Goal: Task Accomplishment & Management: Complete application form

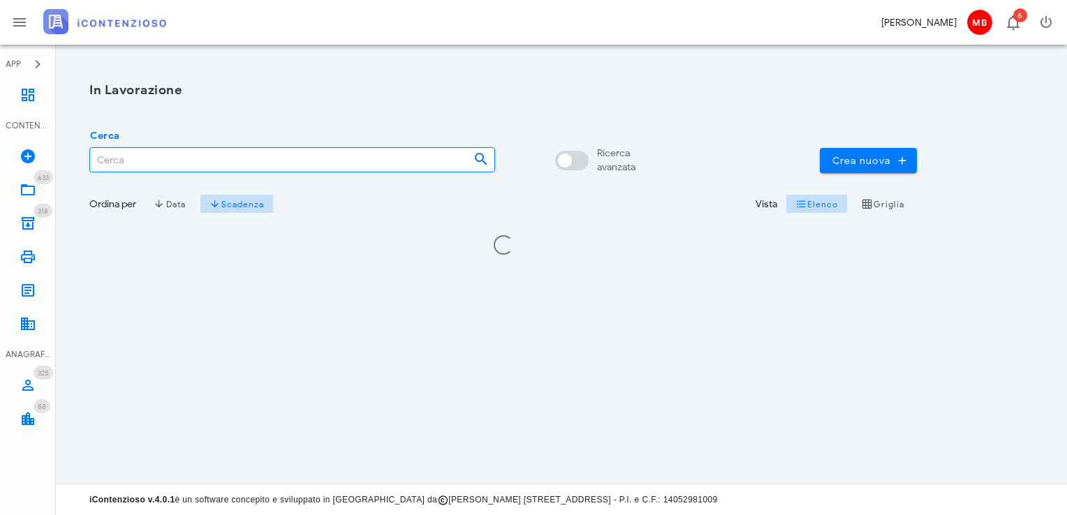
click at [140, 169] on input "Cerca" at bounding box center [276, 160] width 372 height 24
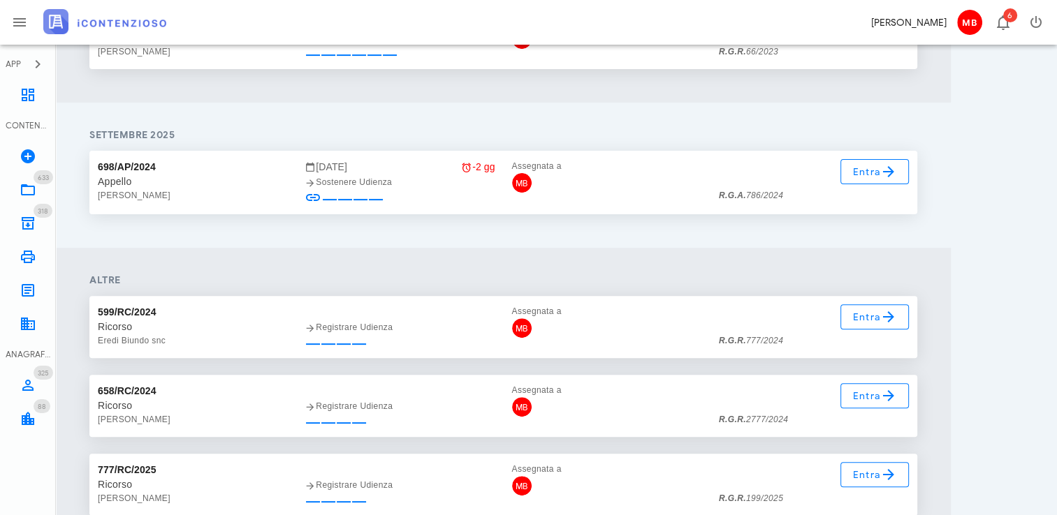
scroll to position [419, 0]
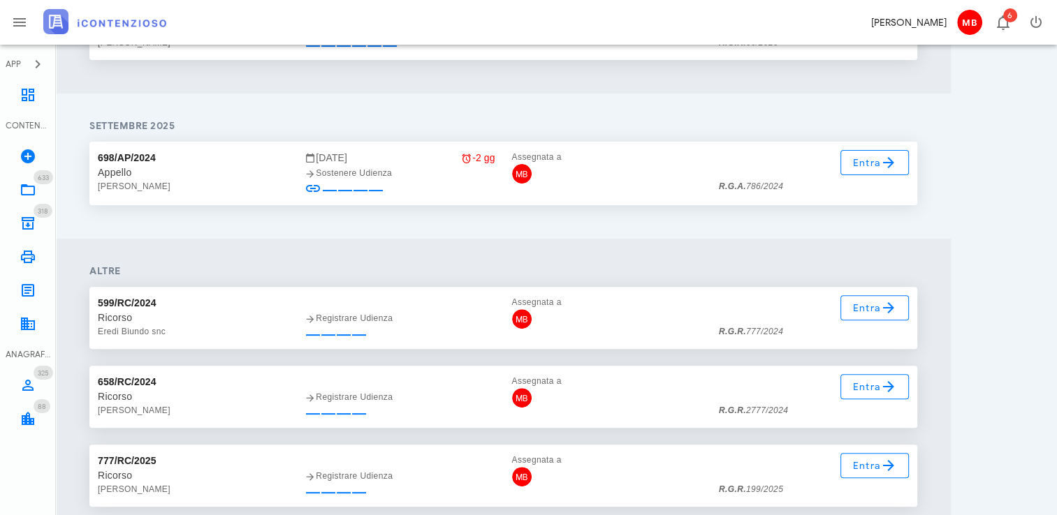
type input "777"
click at [852, 321] on div "Entra R.G.R. 777/2024" at bounding box center [813, 318] width 207 height 62
click at [853, 316] on link "Entra" at bounding box center [874, 307] width 69 height 25
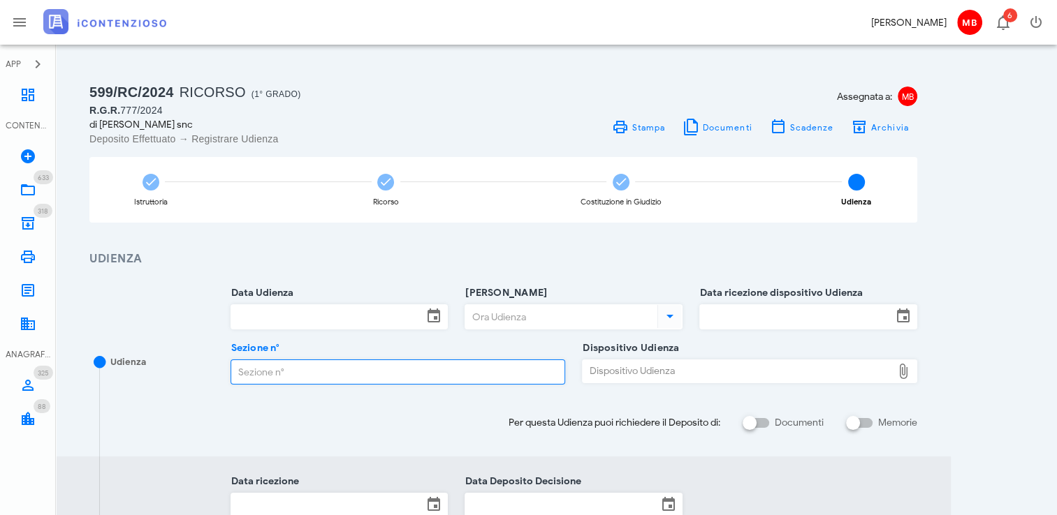
click at [369, 380] on input "Sezione n°" at bounding box center [398, 372] width 334 height 24
type input "2"
click at [509, 320] on input "Ora Udienza" at bounding box center [559, 317] width 189 height 24
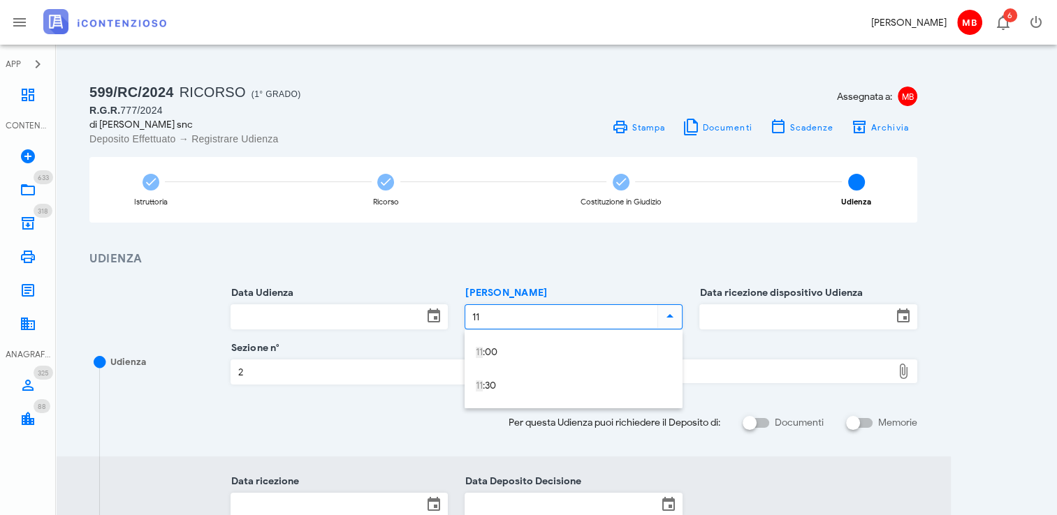
click at [349, 317] on input "Data Udienza" at bounding box center [327, 317] width 192 height 24
type input "10:00"
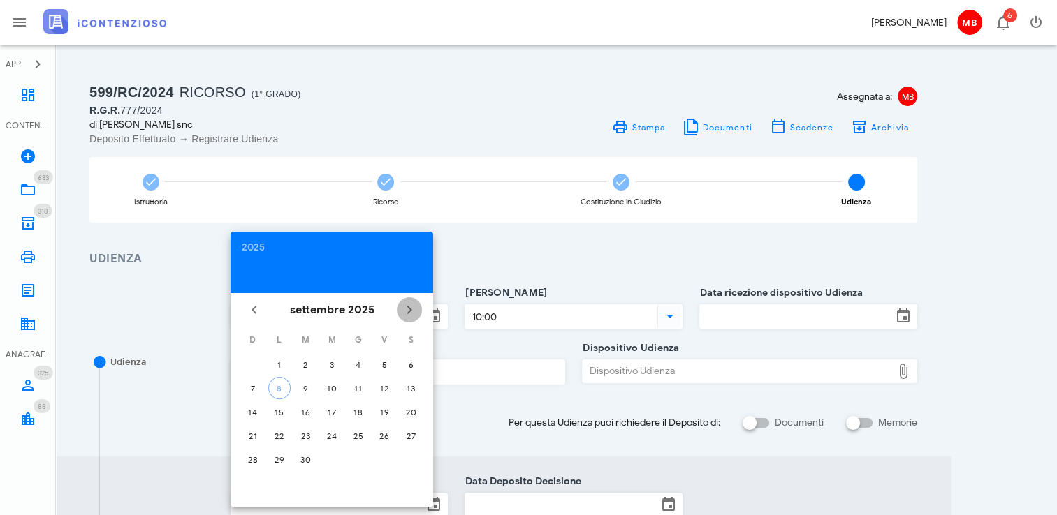
click at [411, 312] on icon "Il prossimo mese" at bounding box center [409, 310] width 17 height 17
click at [281, 440] on button "20" at bounding box center [279, 436] width 22 height 22
type input "20/10/2025"
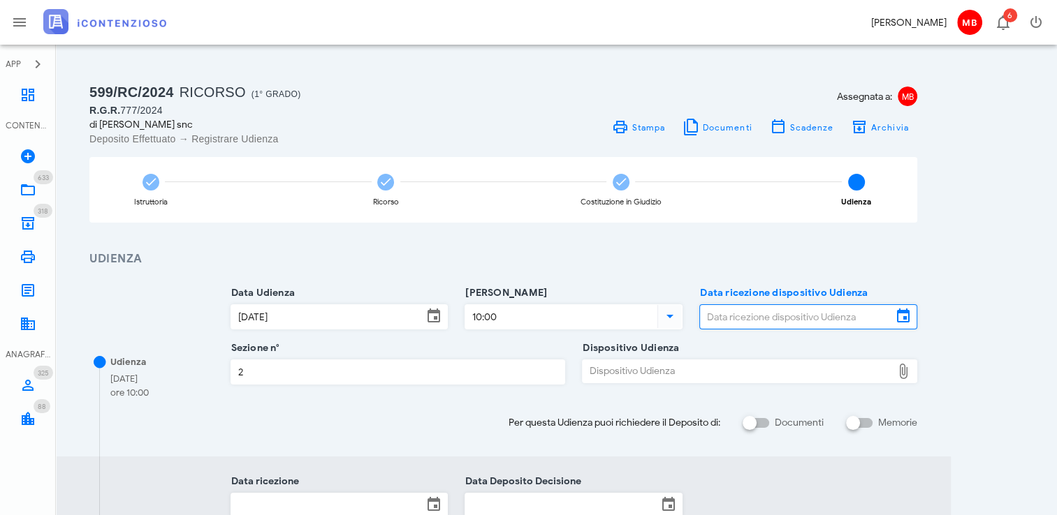
click at [757, 308] on input "Data ricezione dispositivo Udienza" at bounding box center [796, 317] width 192 height 24
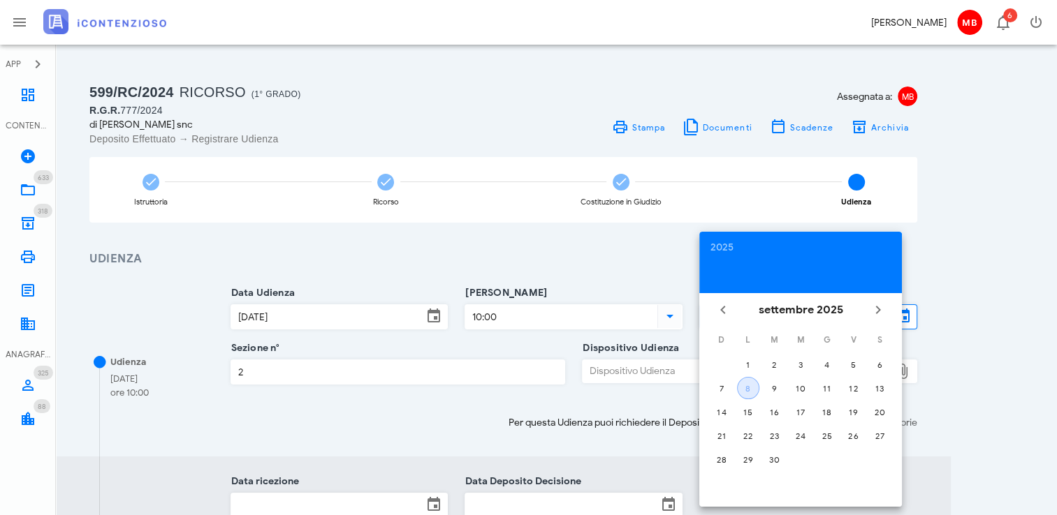
click at [752, 381] on button "8" at bounding box center [748, 388] width 22 height 22
type input "08/09/2025"
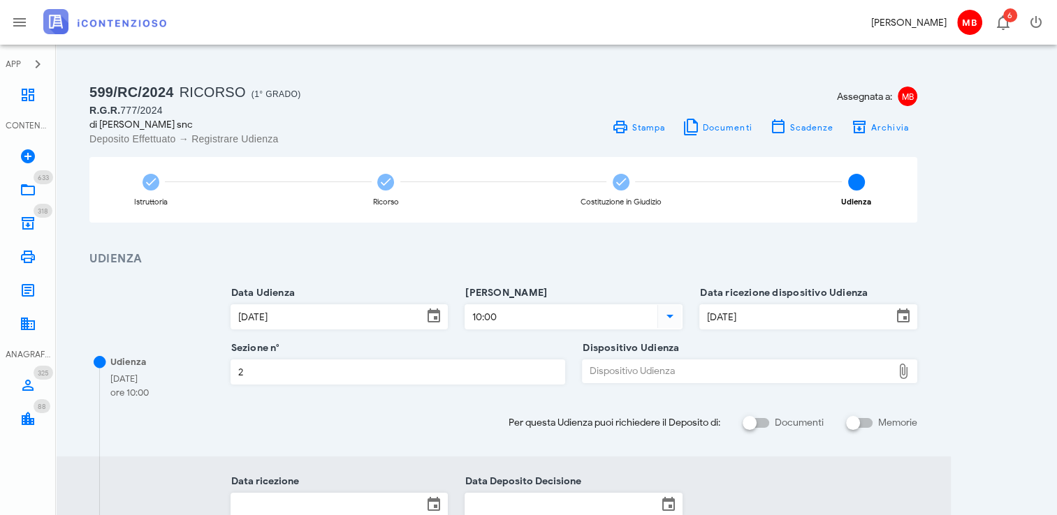
click at [641, 370] on div "Dispositivo Udienza" at bounding box center [737, 371] width 309 height 22
type input "C:\fakepath\AvvTratt___777_2024.pdf"
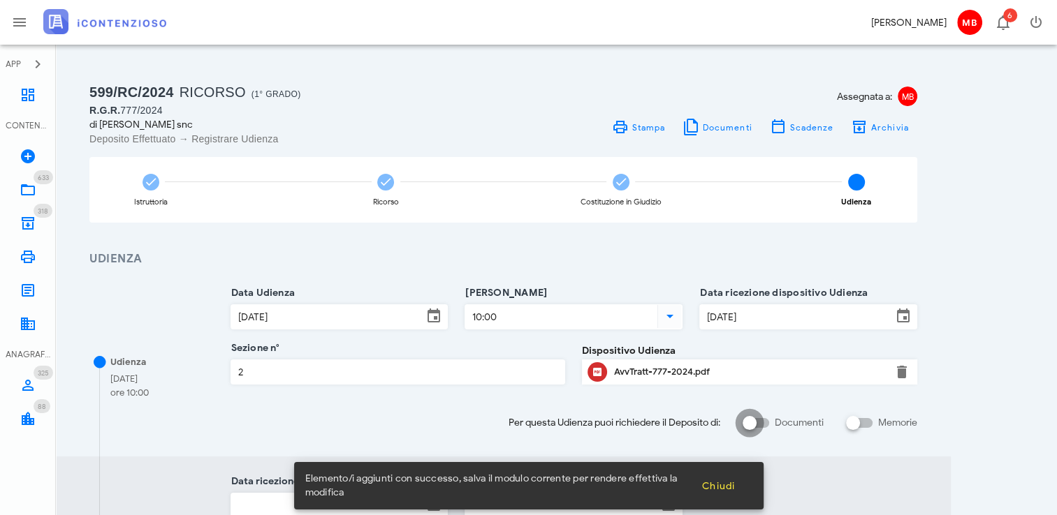
click at [749, 420] on div at bounding box center [750, 423] width 24 height 24
checkbox input "true"
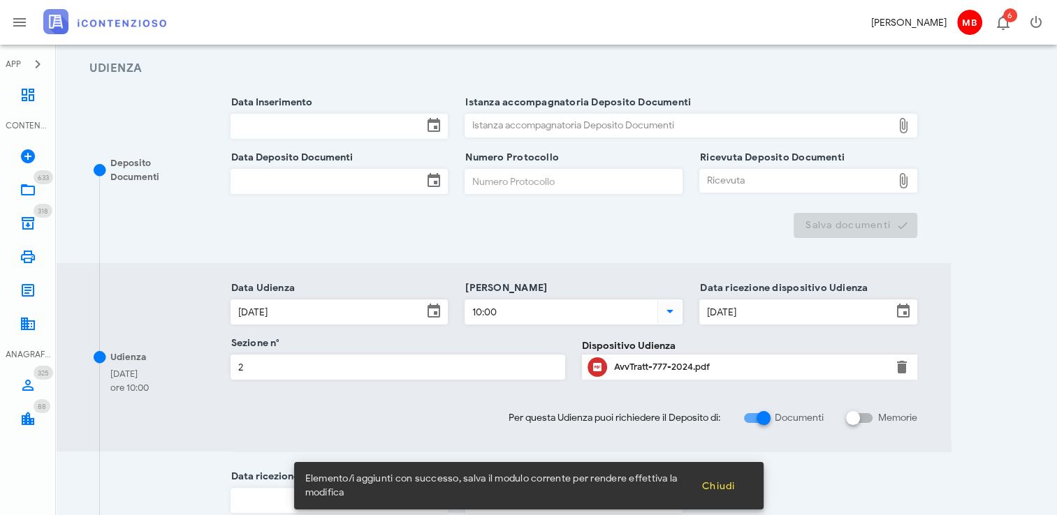
scroll to position [279, 0]
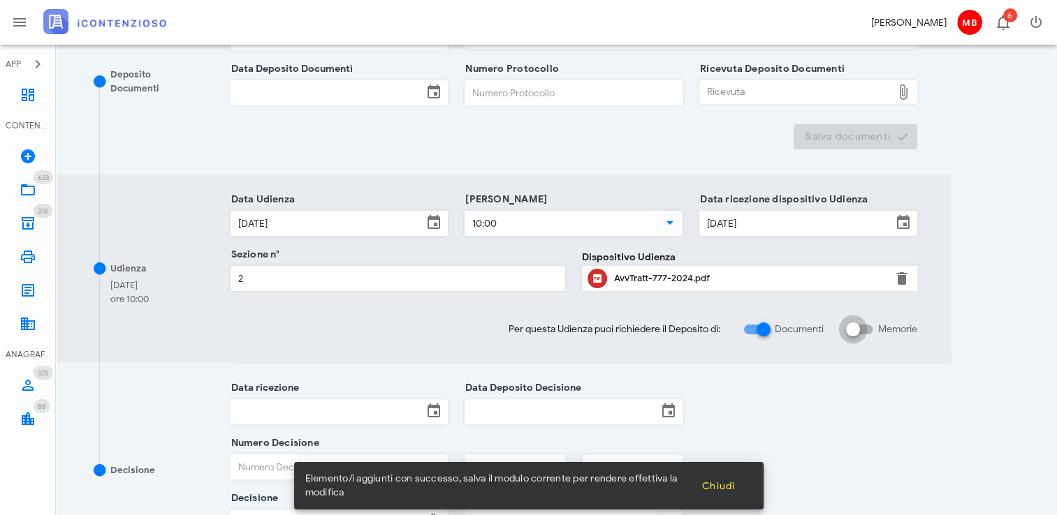
click at [855, 334] on div at bounding box center [853, 330] width 24 height 24
checkbox input "true"
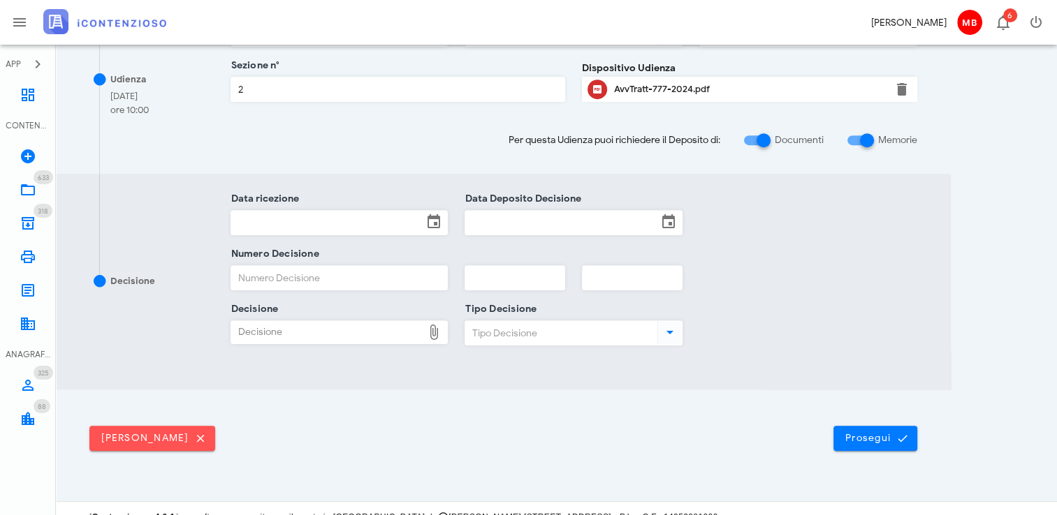
scroll to position [668, 0]
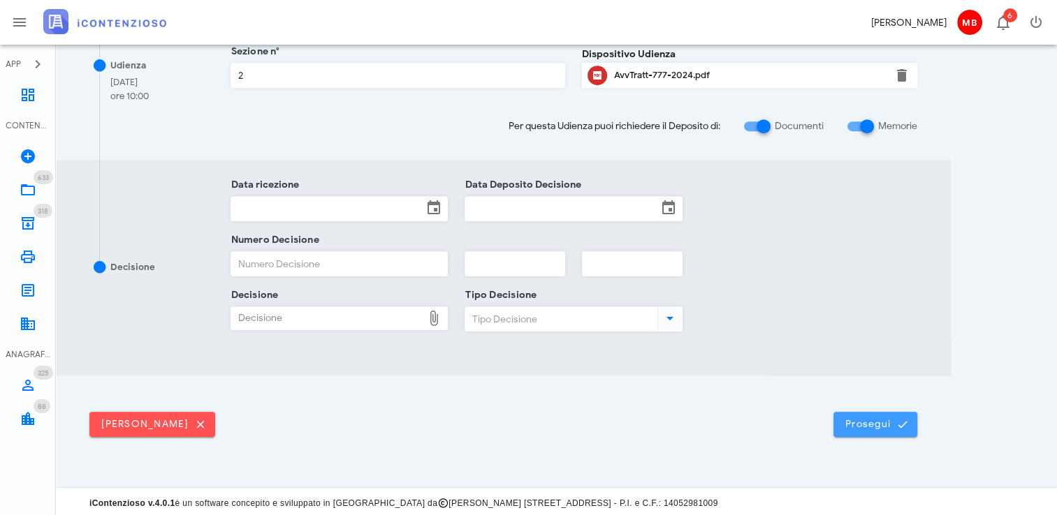
click at [875, 418] on span "Prosegui" at bounding box center [874, 424] width 61 height 13
click at [896, 418] on icon "submit" at bounding box center [902, 424] width 13 height 13
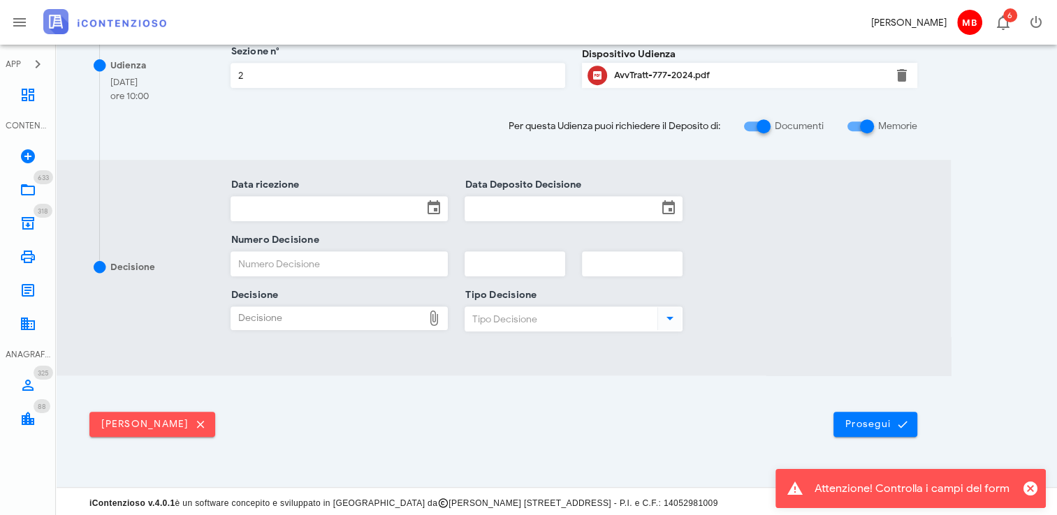
scroll to position [0, 0]
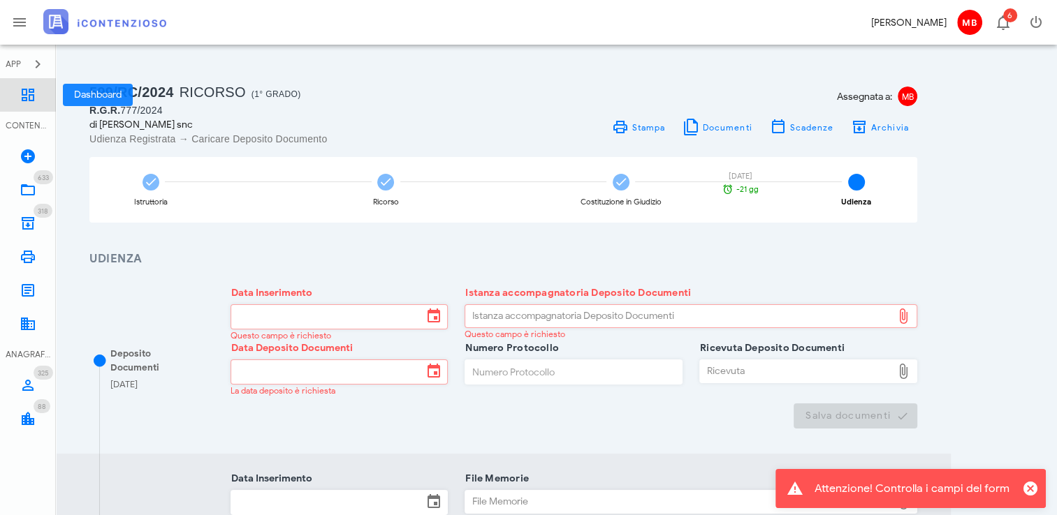
click at [28, 93] on icon at bounding box center [28, 95] width 17 height 17
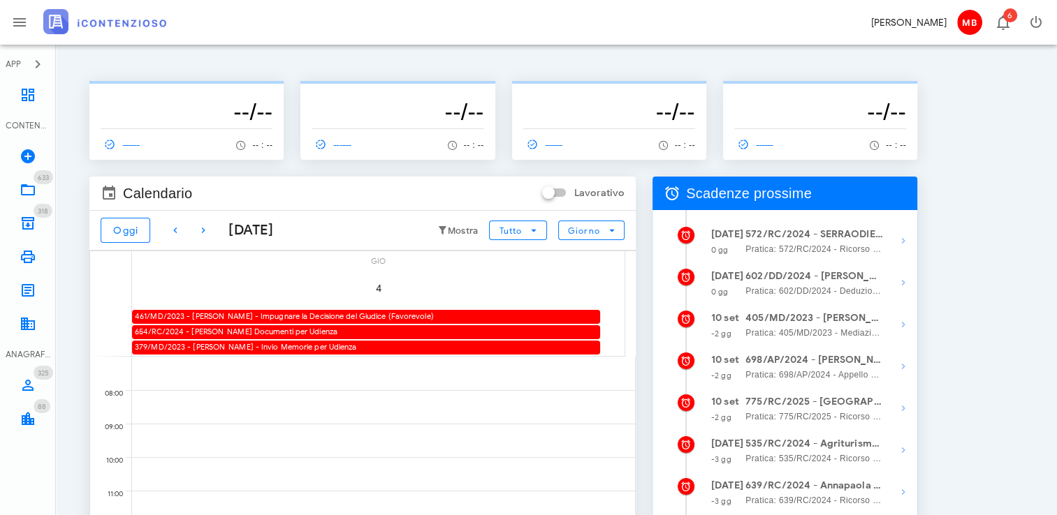
click at [824, 239] on strong "572/RC/2024 - SERRAODIESEL SNC - Depositare Documenti per Udienza" at bounding box center [814, 234] width 138 height 15
click at [901, 242] on icon "button" at bounding box center [903, 241] width 17 height 17
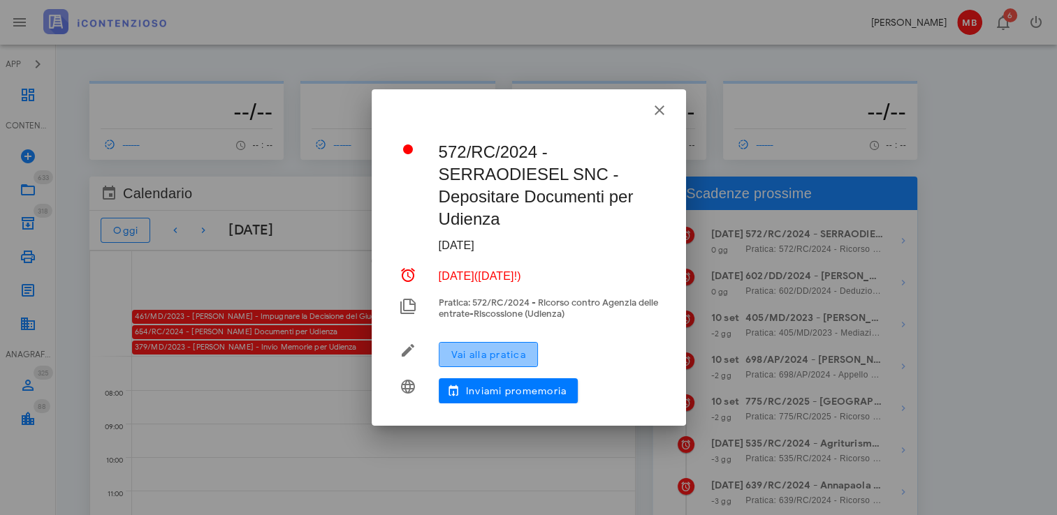
click at [482, 347] on button "Vai alla pratica" at bounding box center [488, 354] width 99 height 25
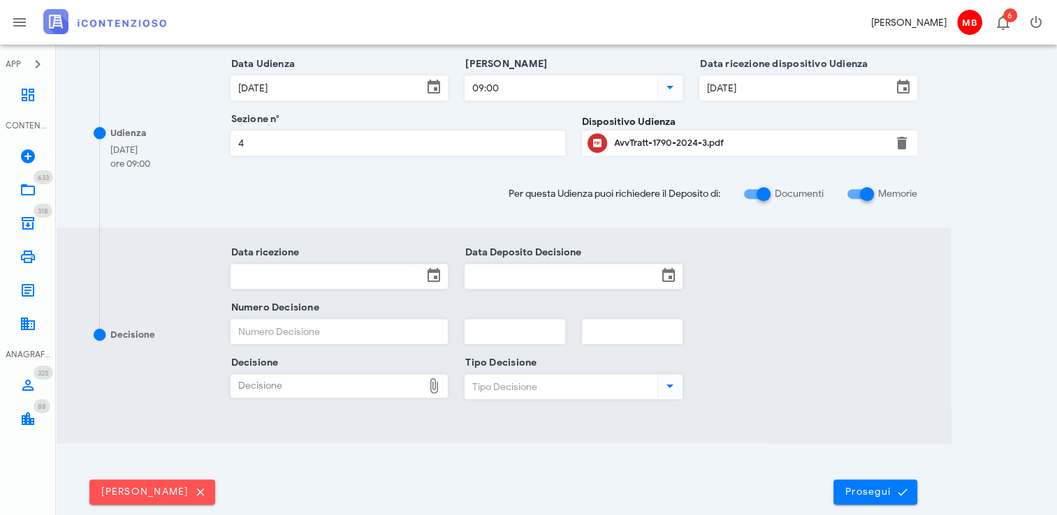
scroll to position [629, 0]
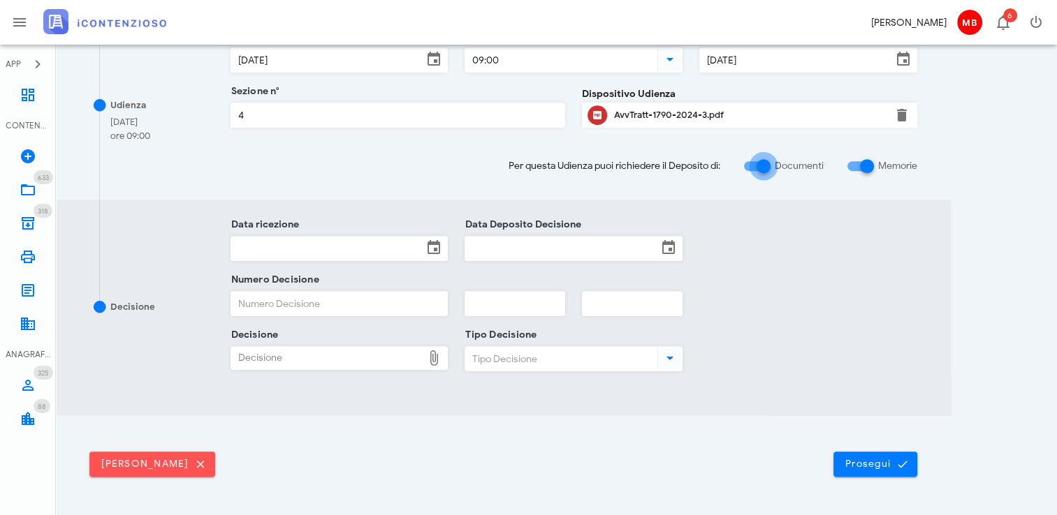
click at [763, 164] on div at bounding box center [764, 166] width 24 height 24
checkbox input "false"
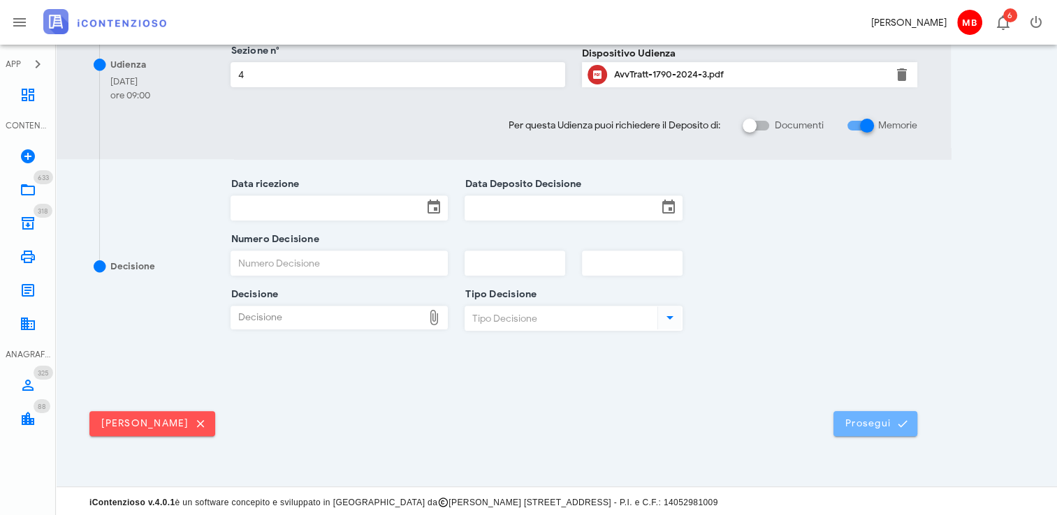
click at [866, 423] on span "Prosegui" at bounding box center [874, 424] width 61 height 13
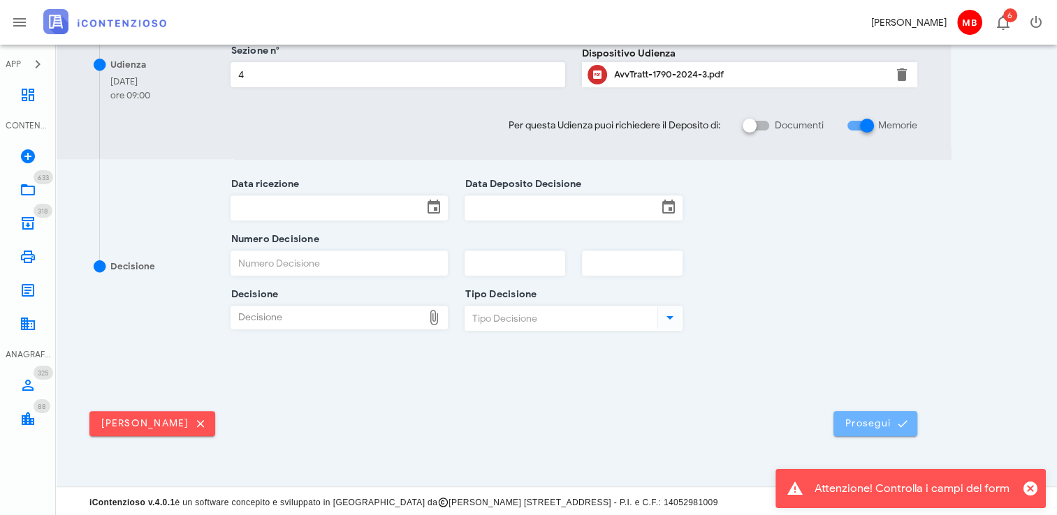
click at [859, 418] on span "Prosegui" at bounding box center [874, 424] width 61 height 13
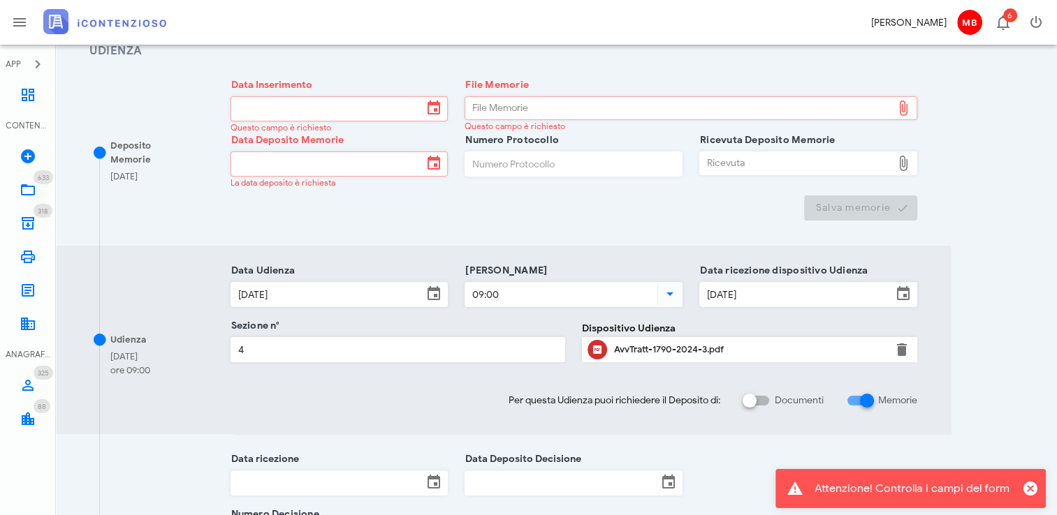
scroll to position [210, 0]
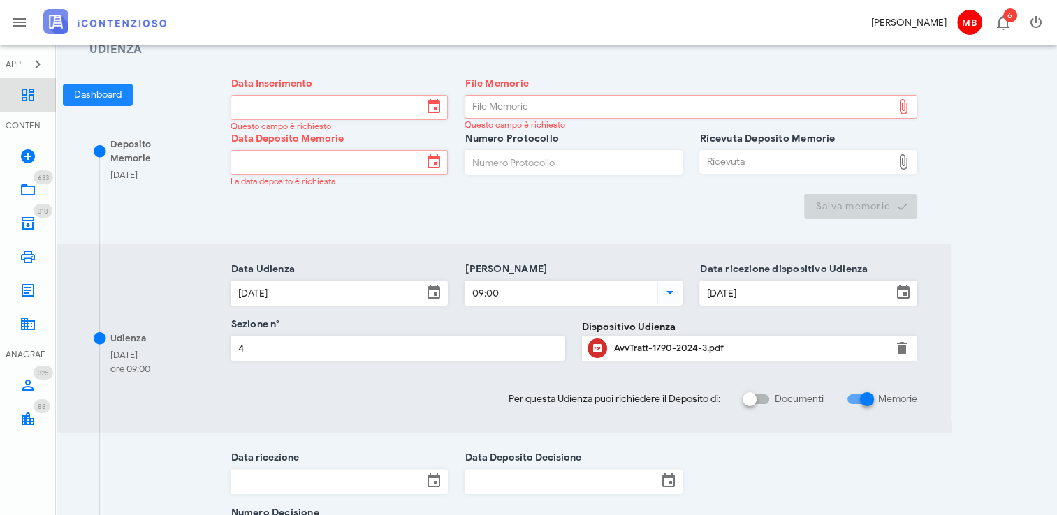
click at [31, 92] on icon at bounding box center [28, 95] width 17 height 17
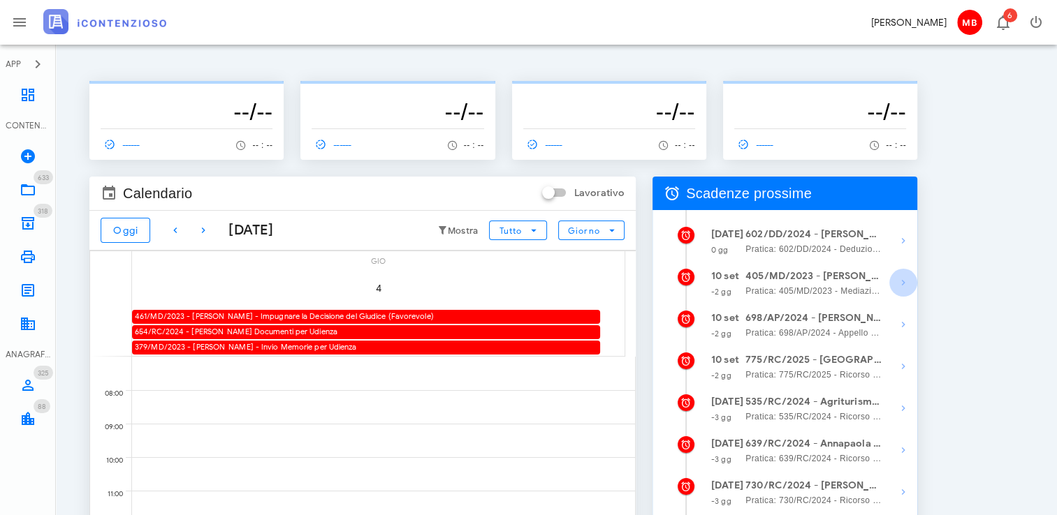
click at [899, 284] on icon "button" at bounding box center [903, 283] width 17 height 17
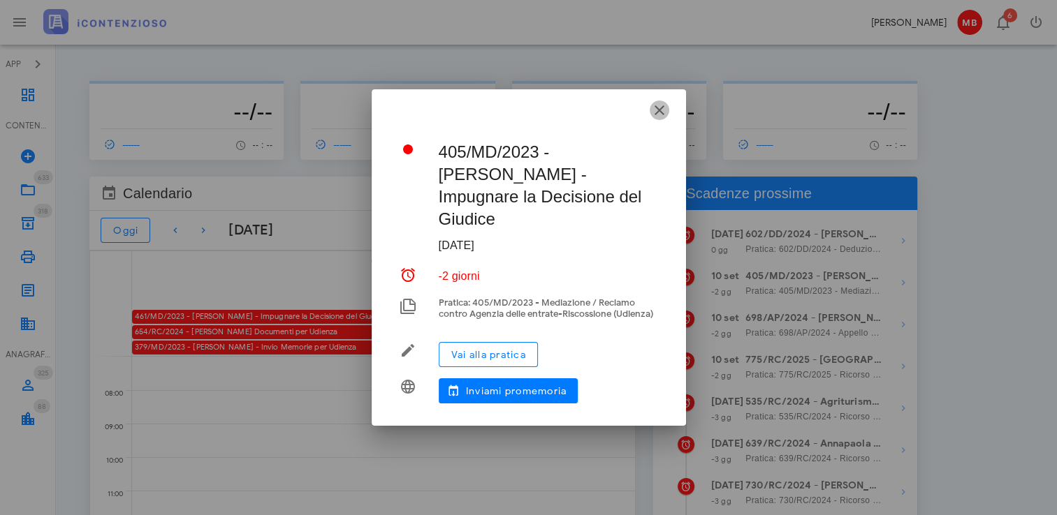
click at [659, 110] on icon "button" at bounding box center [659, 110] width 17 height 17
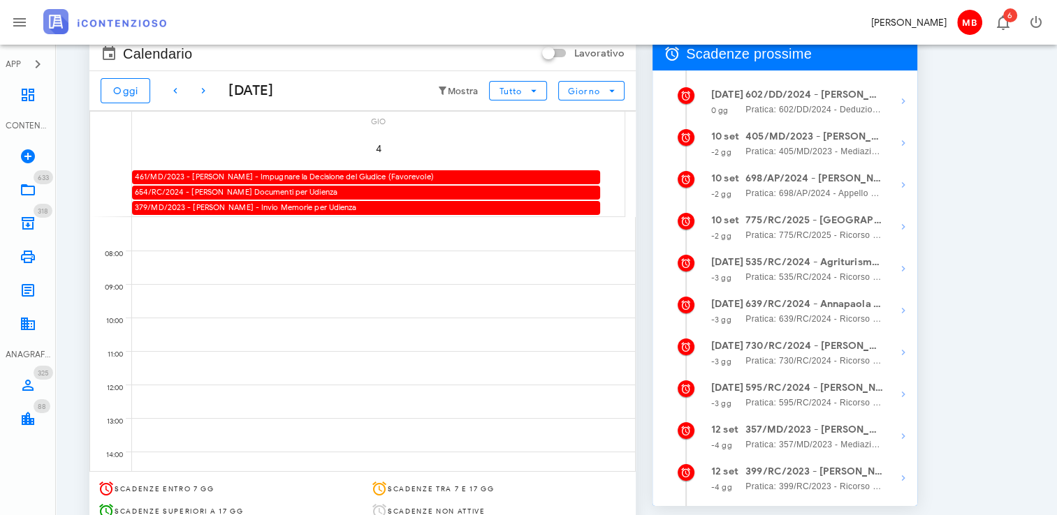
scroll to position [209, 0]
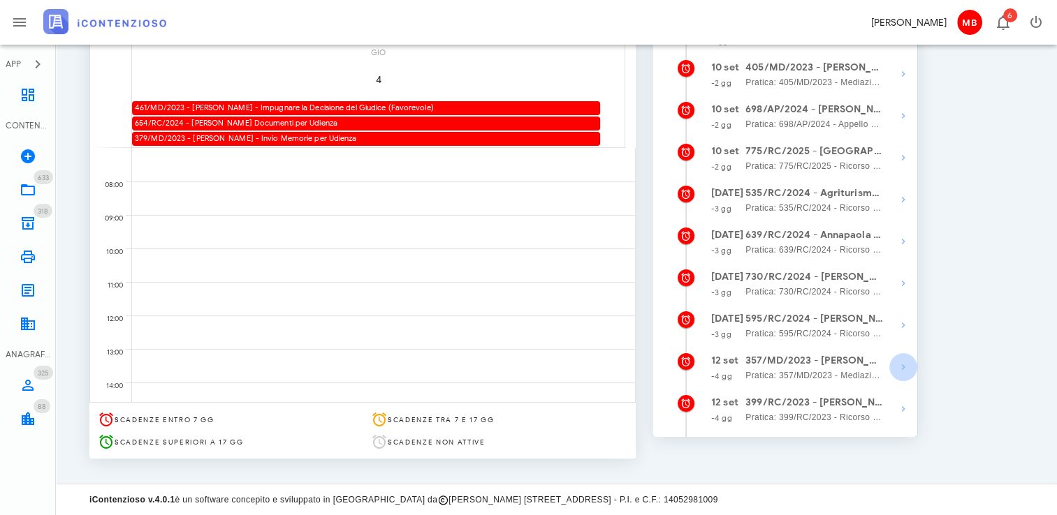
click at [905, 373] on icon "button" at bounding box center [903, 367] width 17 height 17
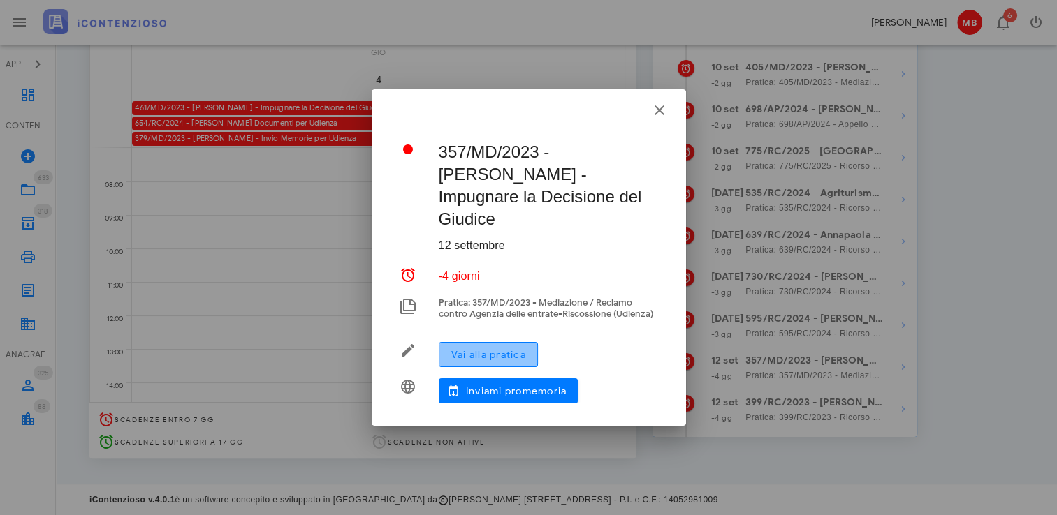
click at [524, 349] on span "Vai alla pratica" at bounding box center [488, 355] width 75 height 12
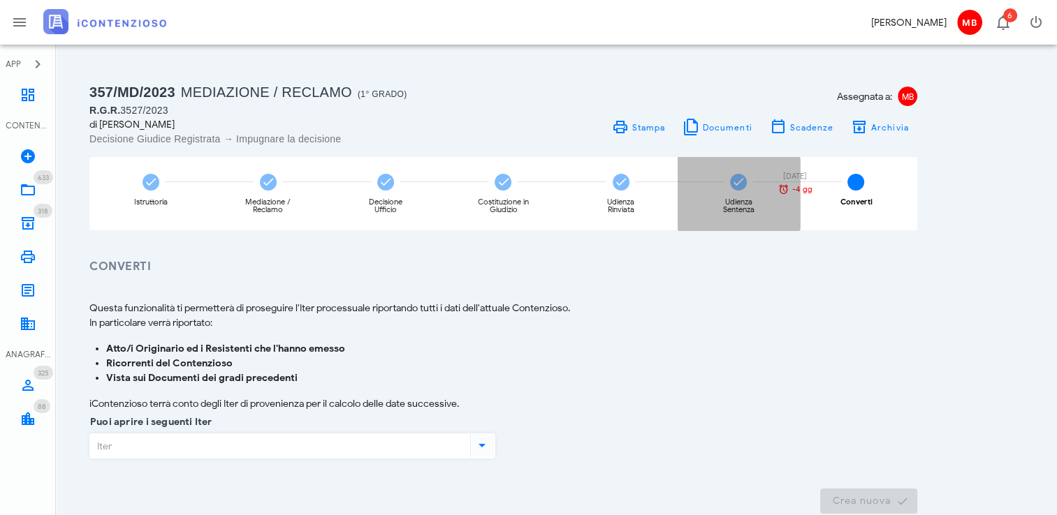
click at [738, 198] on div "Udienza Sentenza" at bounding box center [738, 205] width 52 height 15
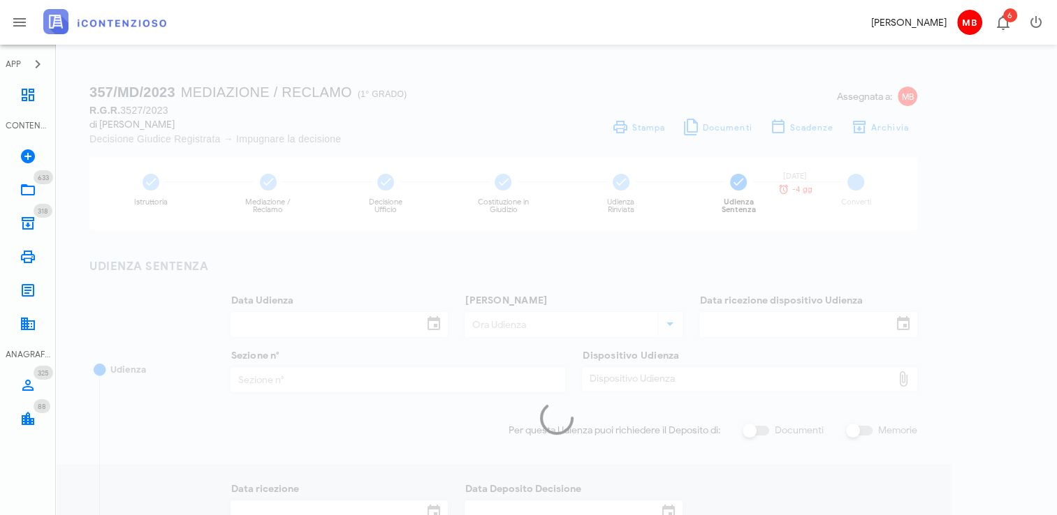
type input "03/02/2025"
type input "12:45"
type input "07/01/2025"
type input "1"
checkbox input "true"
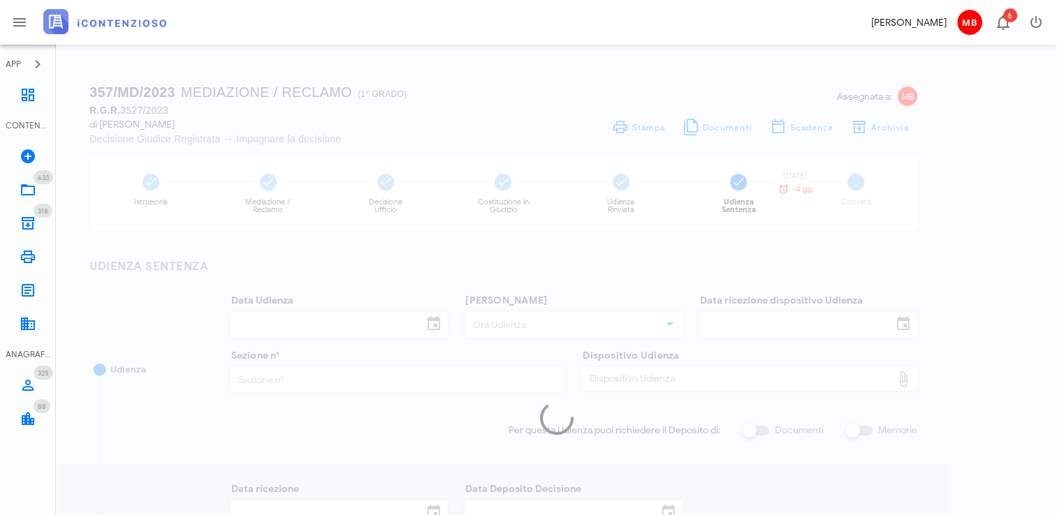
type input "13/02/2025"
type input "12/02/2025"
type input "390"
type input "2025"
type input "Sentenza"
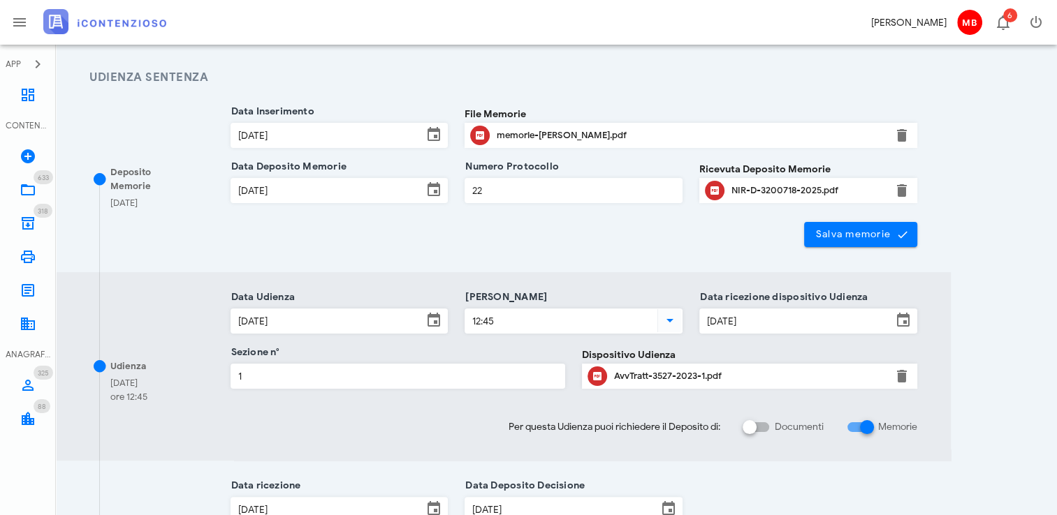
scroll to position [119, 0]
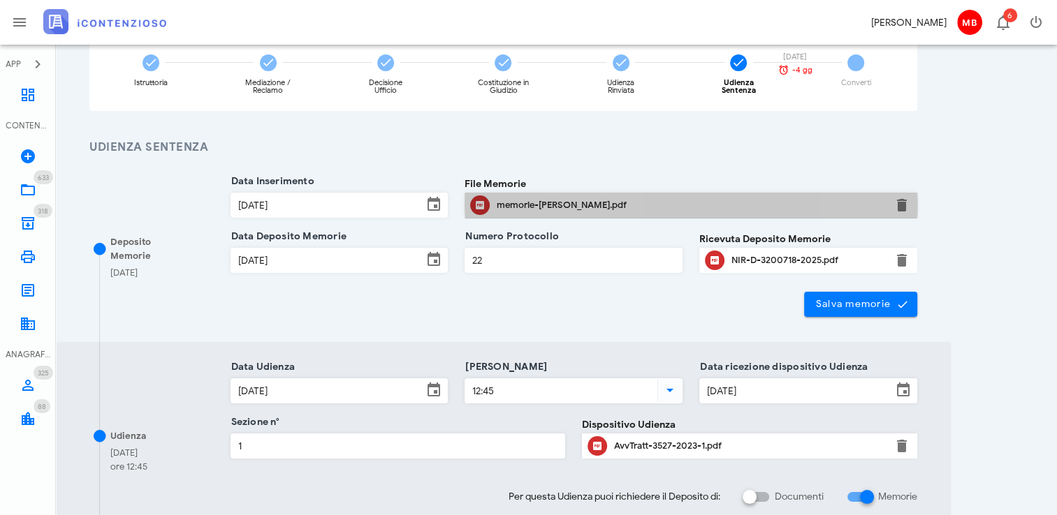
click at [509, 204] on div "memorie-vaccaro.pdf" at bounding box center [691, 205] width 388 height 11
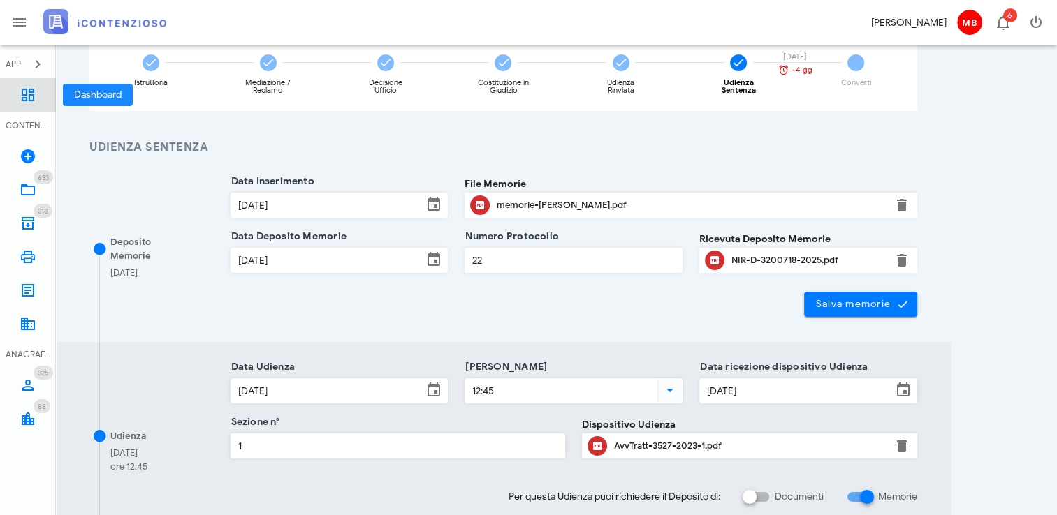
click at [20, 101] on icon at bounding box center [28, 95] width 17 height 17
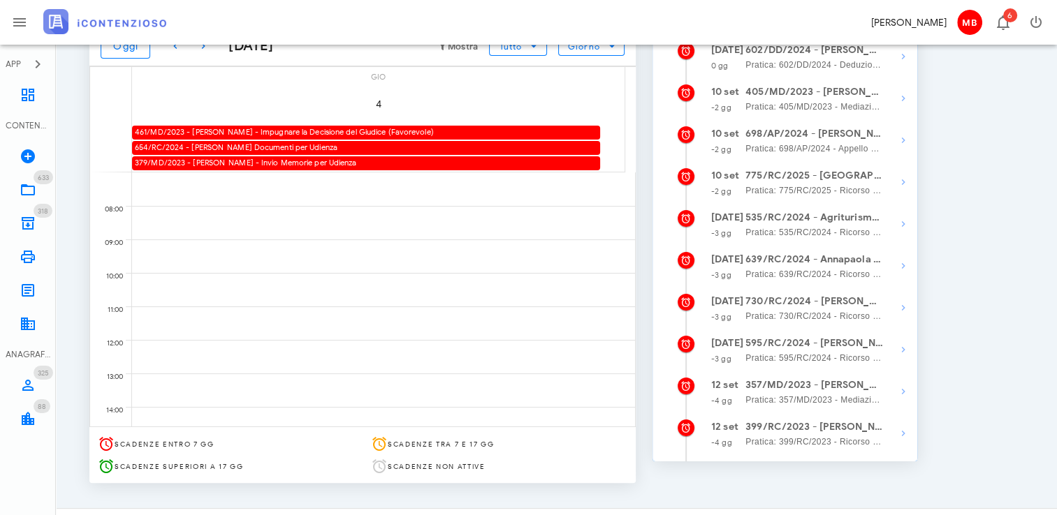
scroll to position [209, 0]
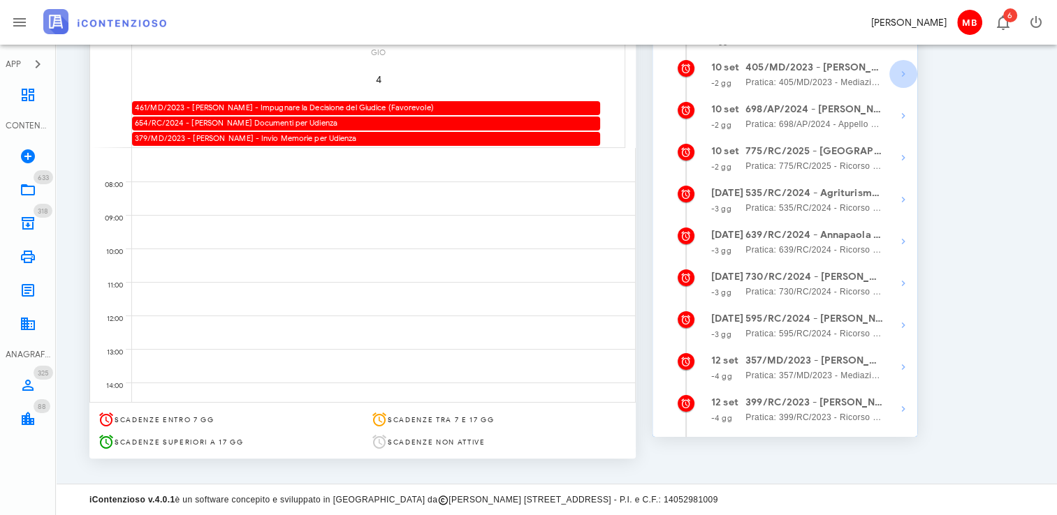
click at [903, 71] on icon "button" at bounding box center [903, 74] width 17 height 17
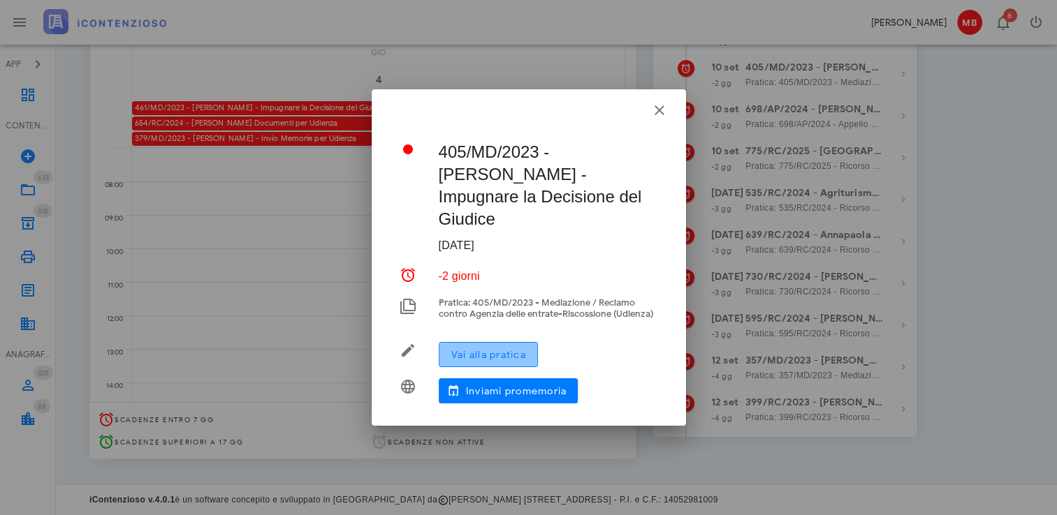
click at [503, 355] on span "Vai alla pratica" at bounding box center [488, 355] width 75 height 12
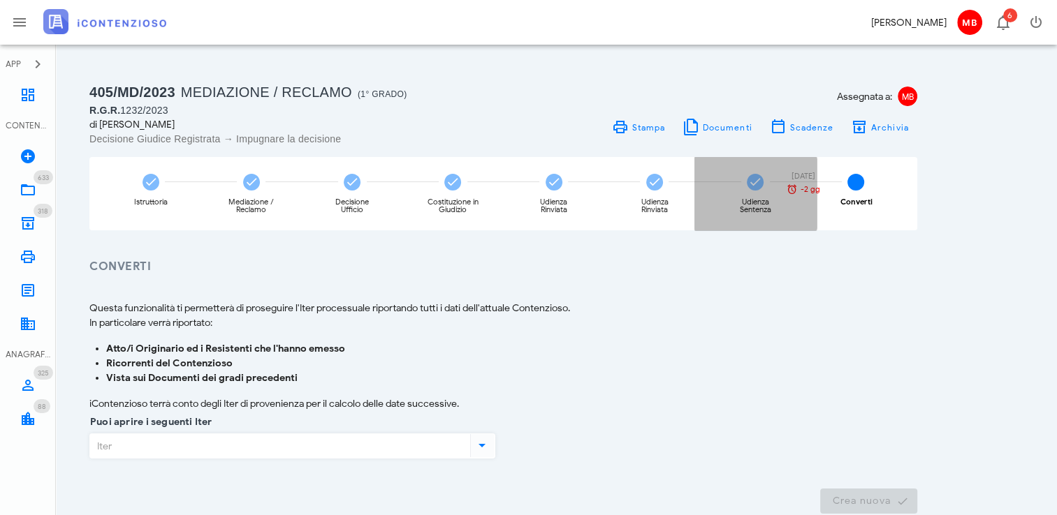
click at [754, 196] on div "Udienza Sentenza 10/09/2025 -2 gg" at bounding box center [755, 193] width 122 height 73
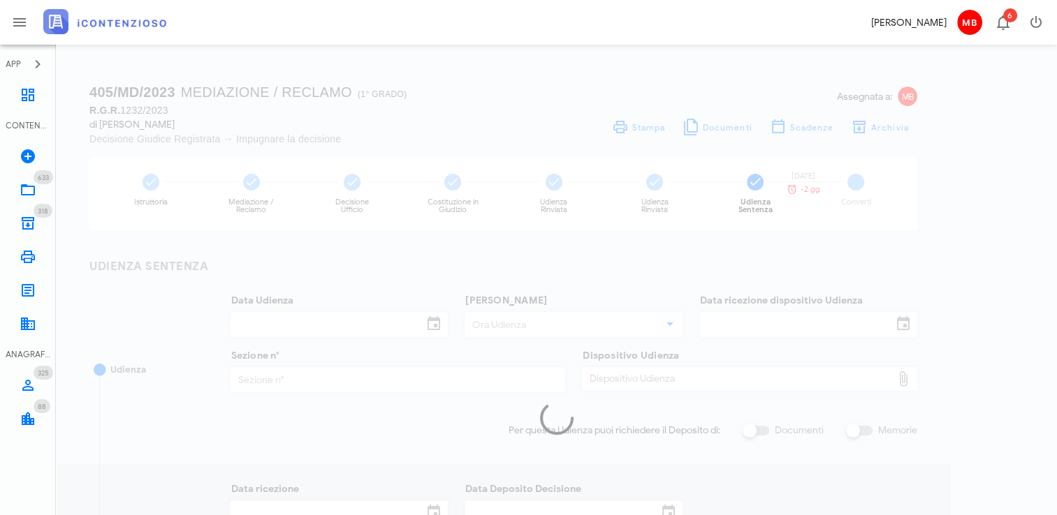
type input "21/01/2025"
type input "09:00"
type input "12/12/2024"
type input "1"
type input "10/02/2025"
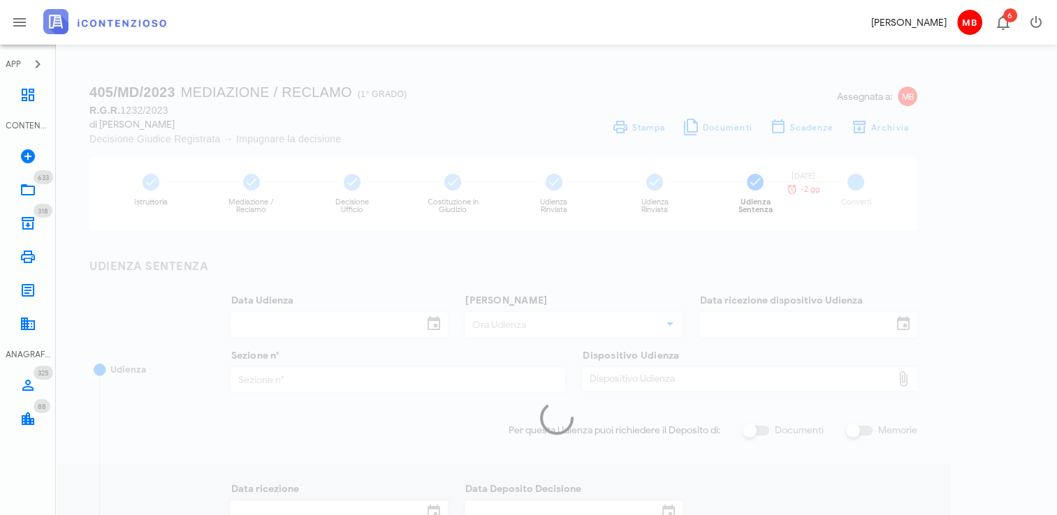
type input "10/02/2025"
type input "74"
type input "2025"
type input "Sentenza"
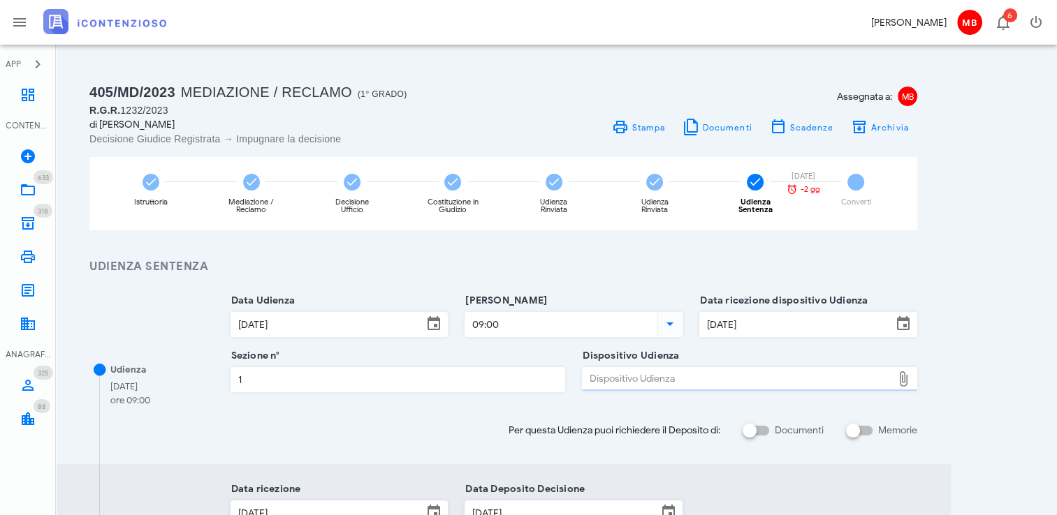
type input "Sfavorevole"
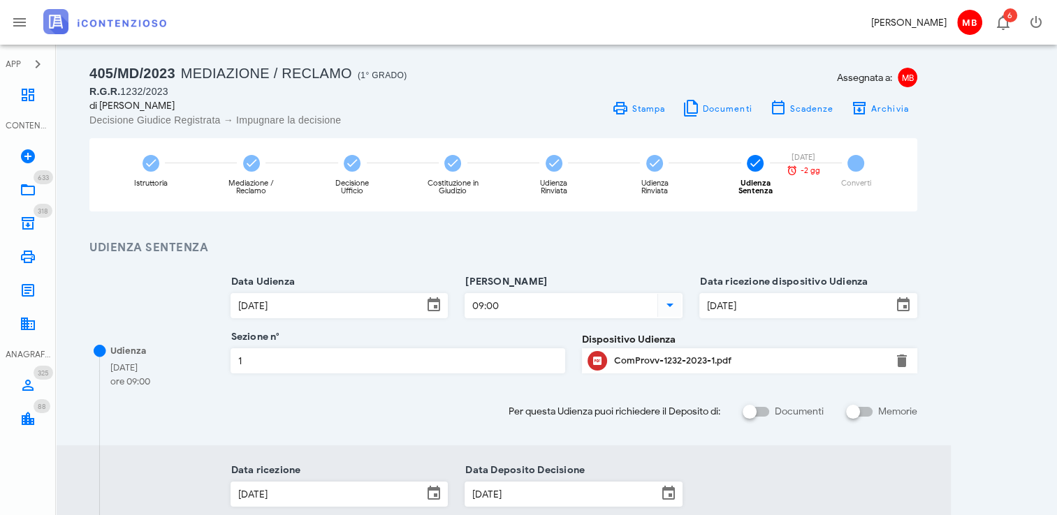
scroll to position [3, 0]
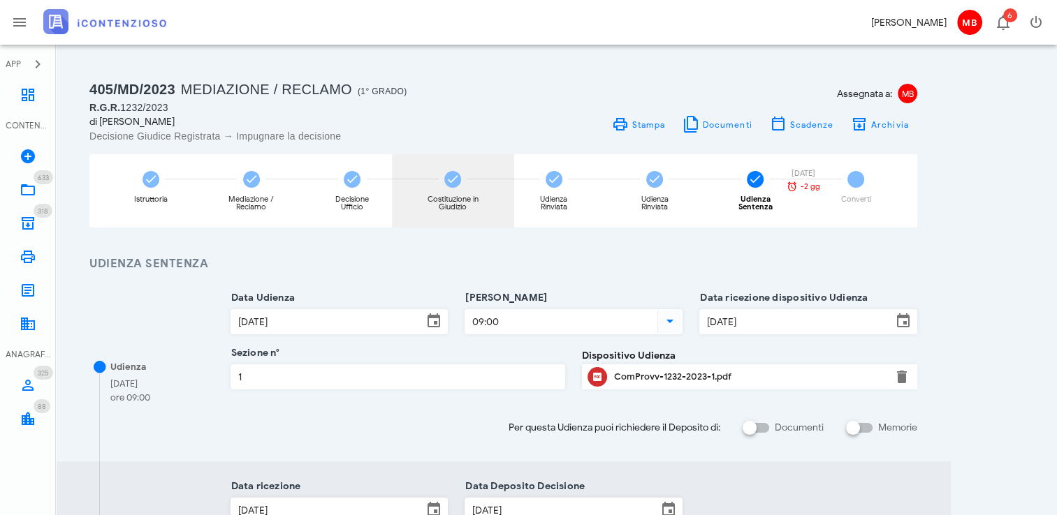
click at [458, 182] on icon at bounding box center [453, 180] width 14 height 14
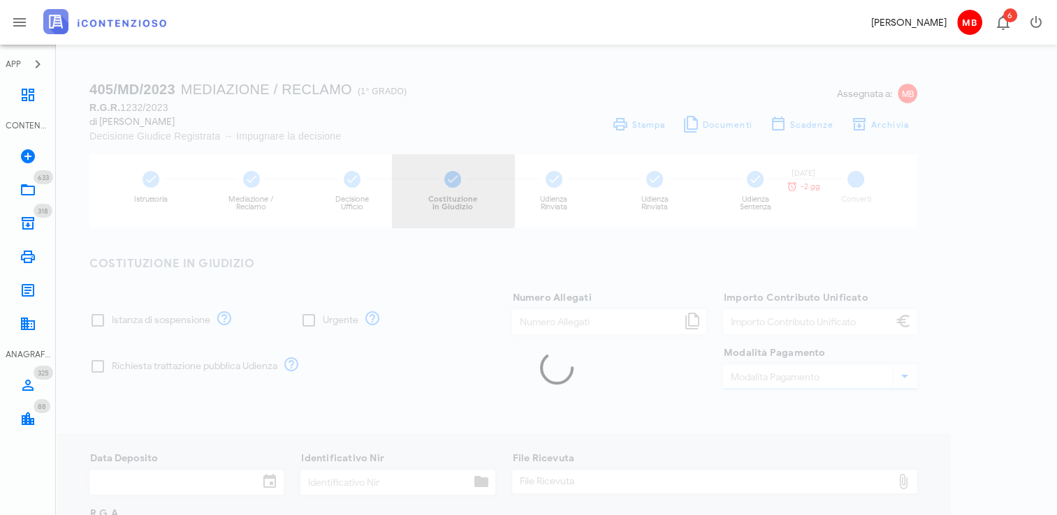
checkbox input "true"
type input "9"
type input "250,00"
type input "21/12/2023"
type input "22"
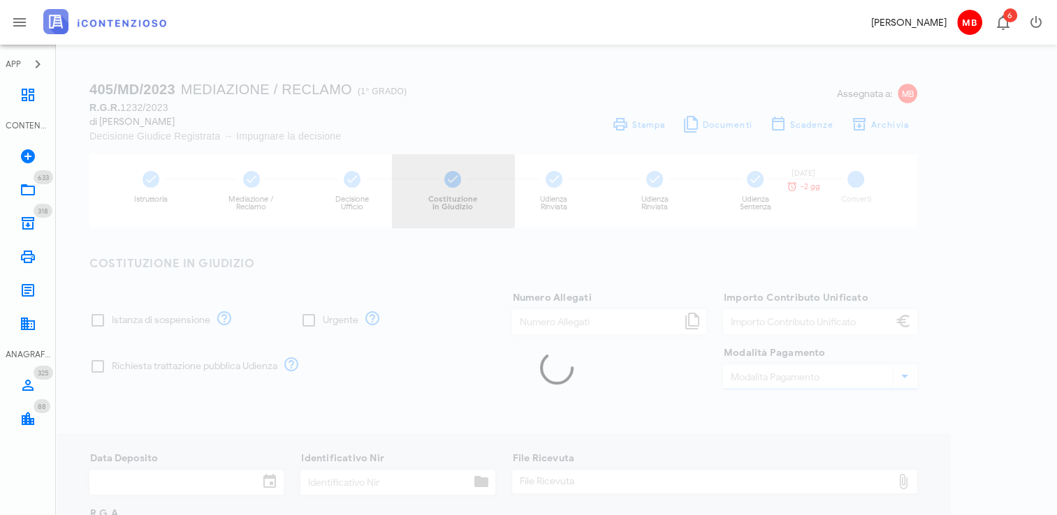
type input "1232"
type input "2023"
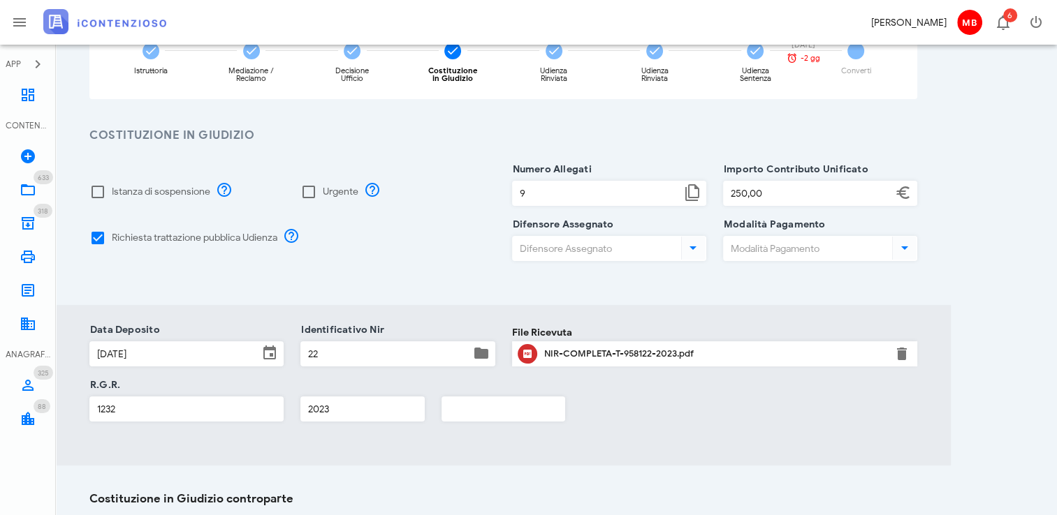
scroll to position [0, 0]
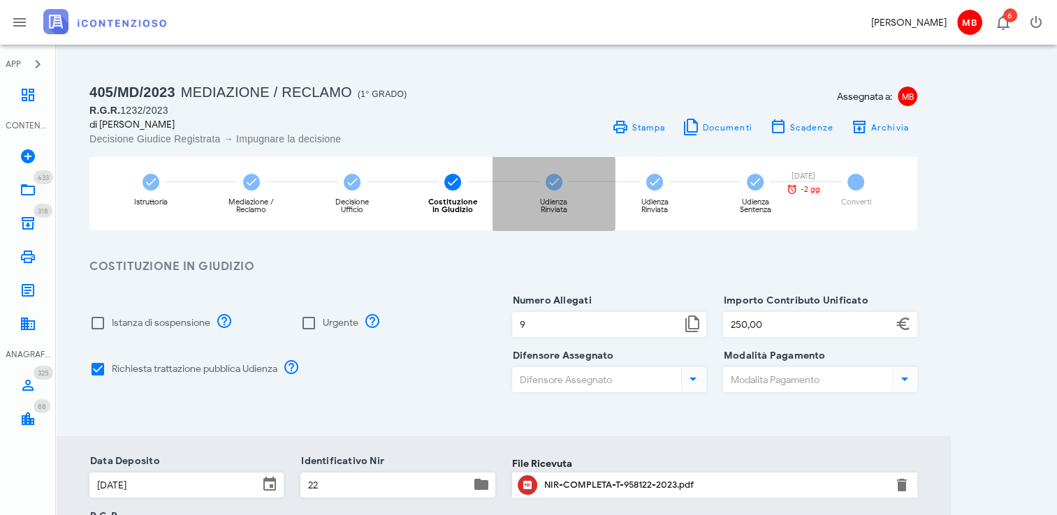
click at [566, 212] on div "Udienza Rinviata" at bounding box center [553, 205] width 52 height 15
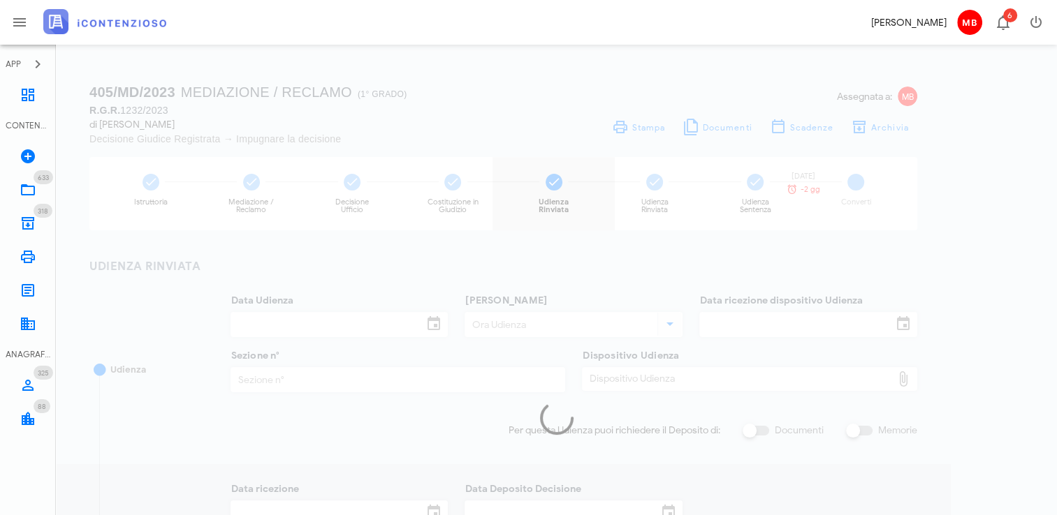
type input "20/05/2024"
type input "08:45"
type input "18/03/2024"
type input "1"
checkbox input "true"
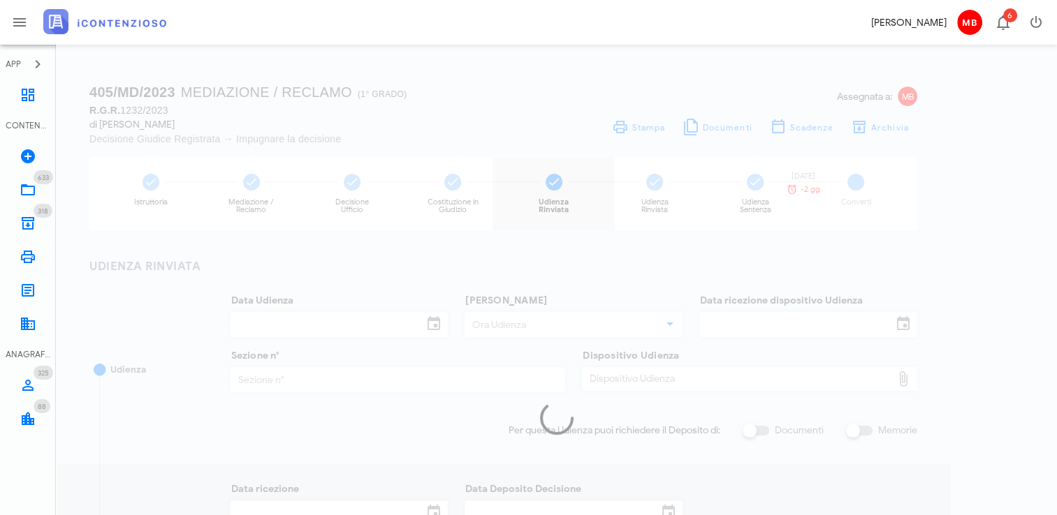
type input "23/05/2024"
type input "ordina"
type input "nuovo"
type input "Ordinanza di rinvio udienza"
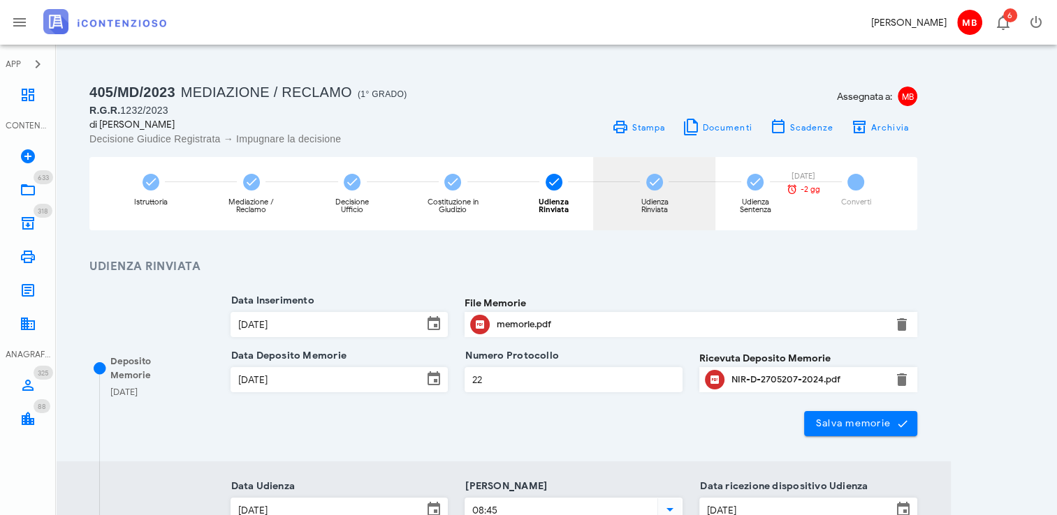
click at [659, 187] on icon at bounding box center [655, 182] width 14 height 14
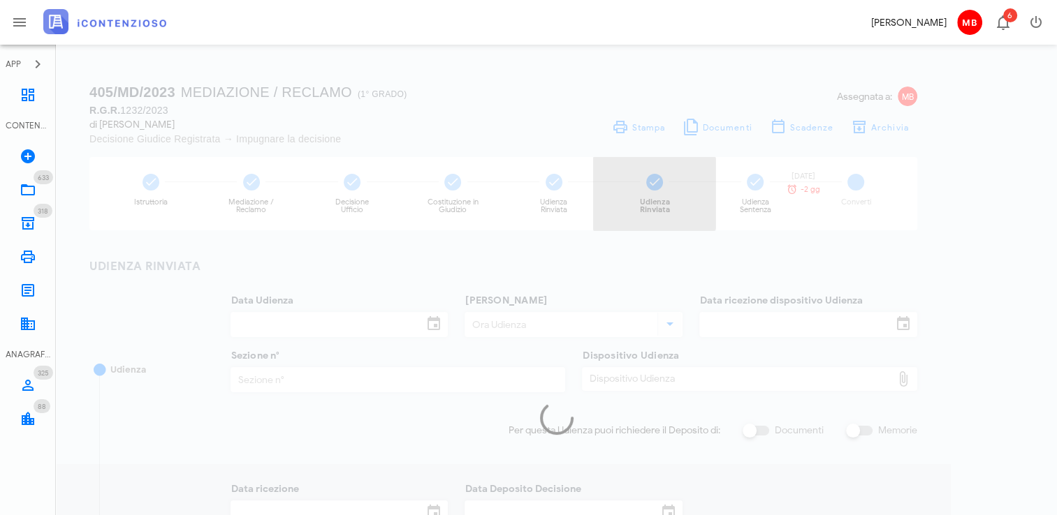
type input "10/12/2024"
type input "09:15"
type input "04/09/2024"
type input "1"
checkbox input "true"
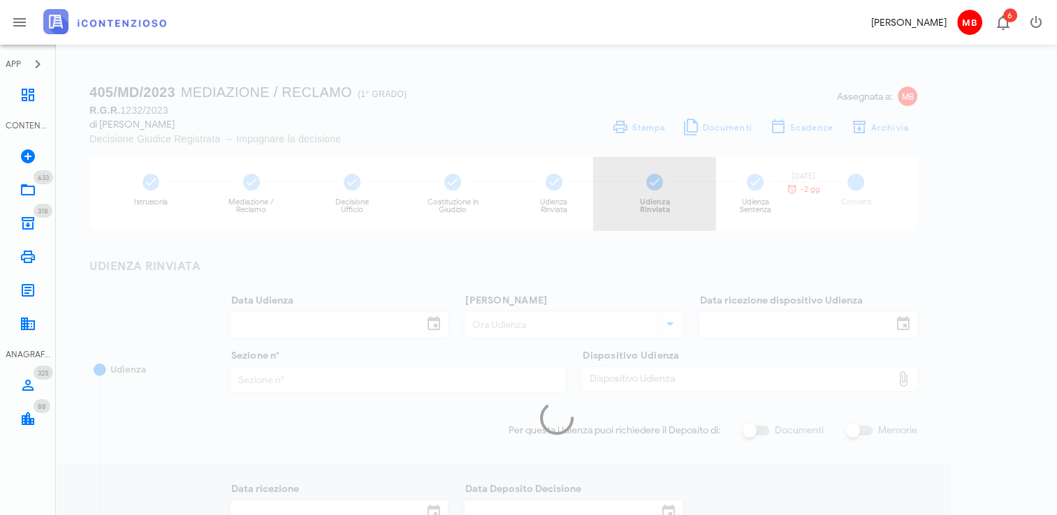
type input "10/12/2024"
type input "000"
type input "0000"
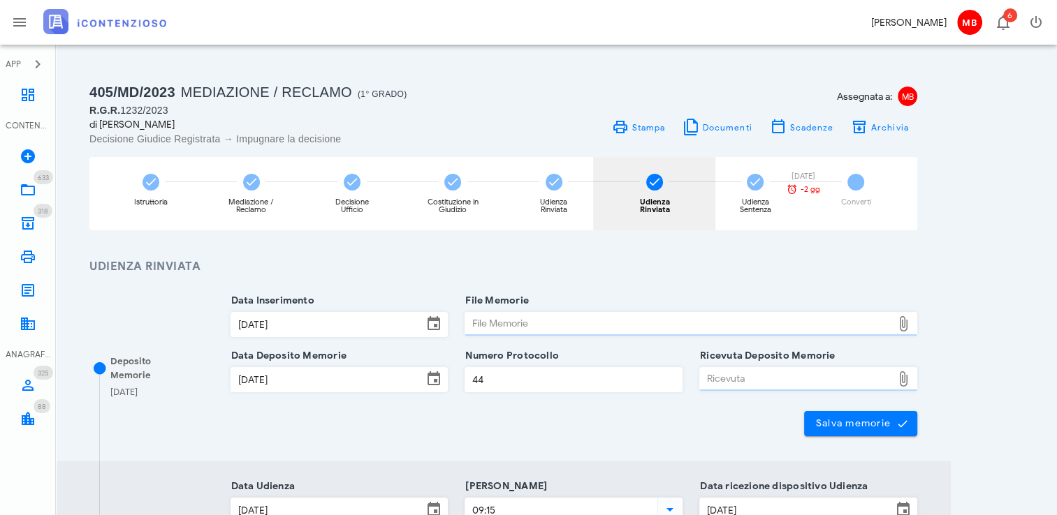
type input "Udienza Rinviata"
type input "Ordinanza di rinvio udienza"
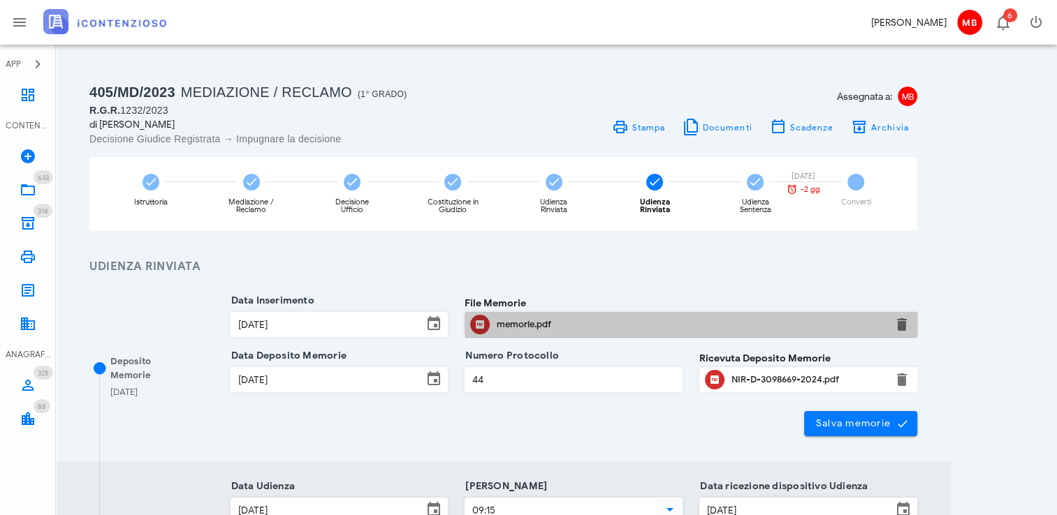
click at [539, 321] on div "memorie.pdf" at bounding box center [691, 324] width 388 height 11
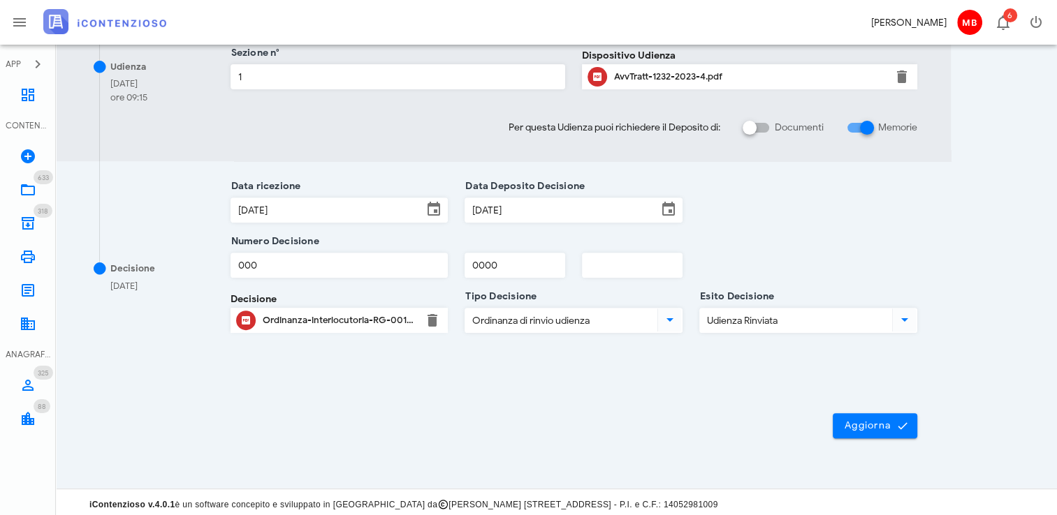
scroll to position [70, 0]
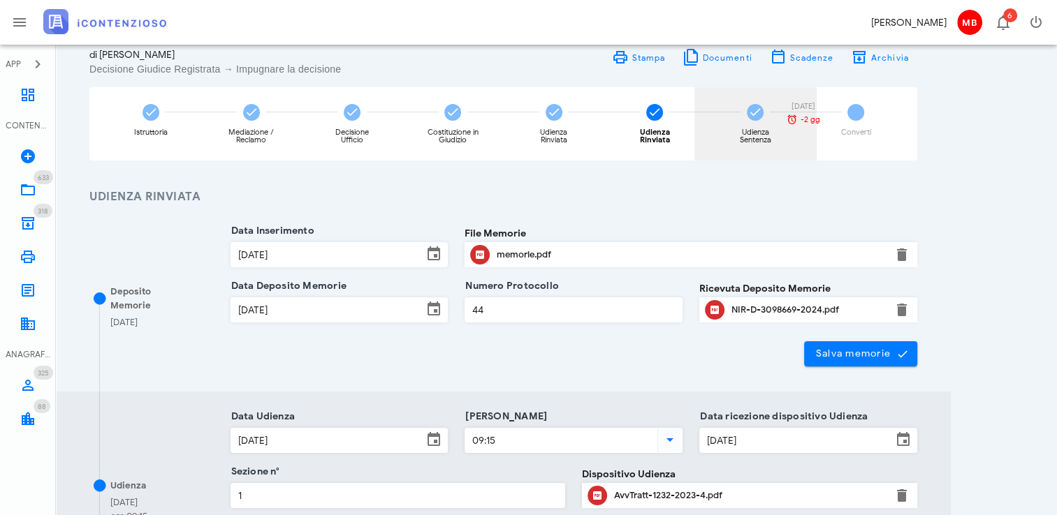
click at [766, 126] on div "Udienza Sentenza 10/09/2025 -2 gg" at bounding box center [755, 123] width 122 height 73
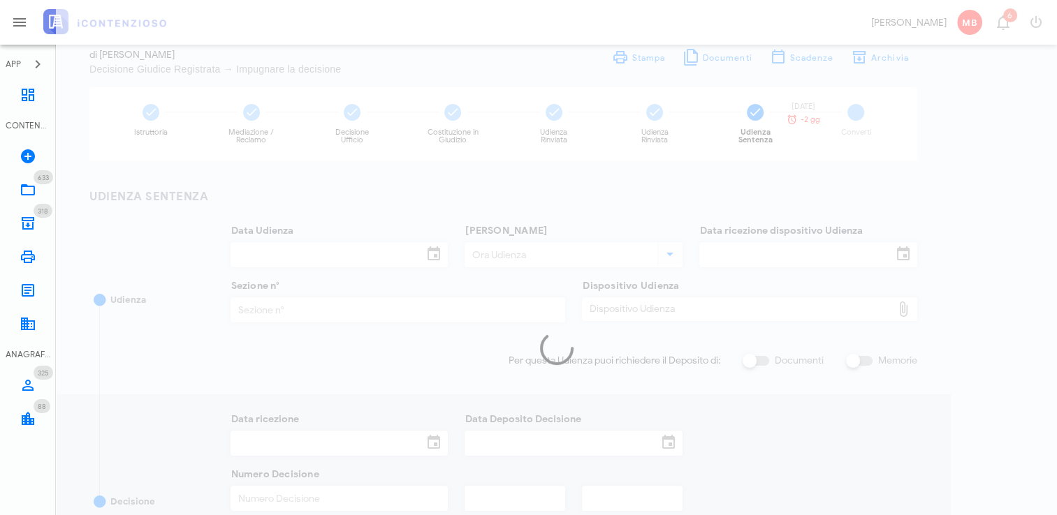
type input "21/01/2025"
type input "09:00"
type input "12/12/2024"
type input "1"
type input "10/02/2025"
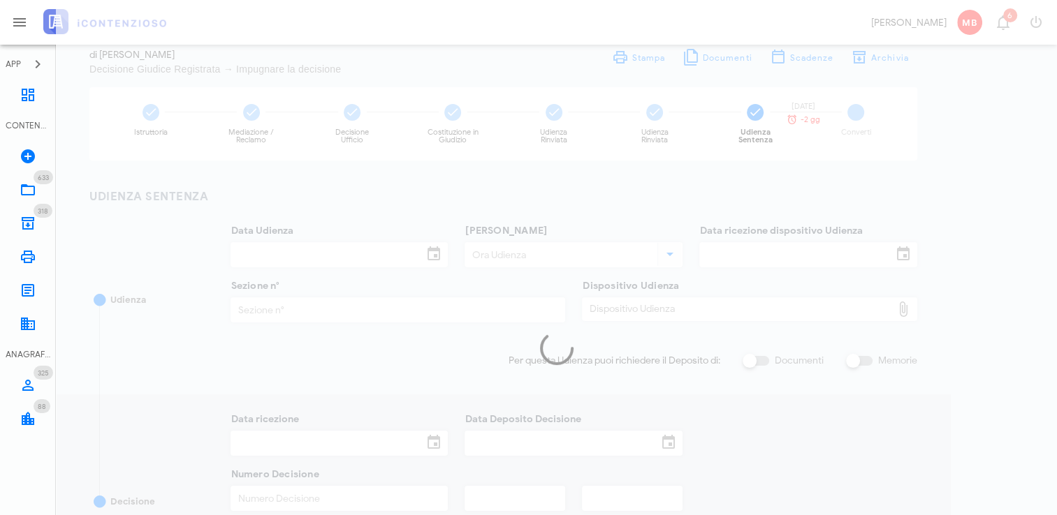
type input "10/02/2025"
type input "74"
type input "2025"
type input "Sentenza"
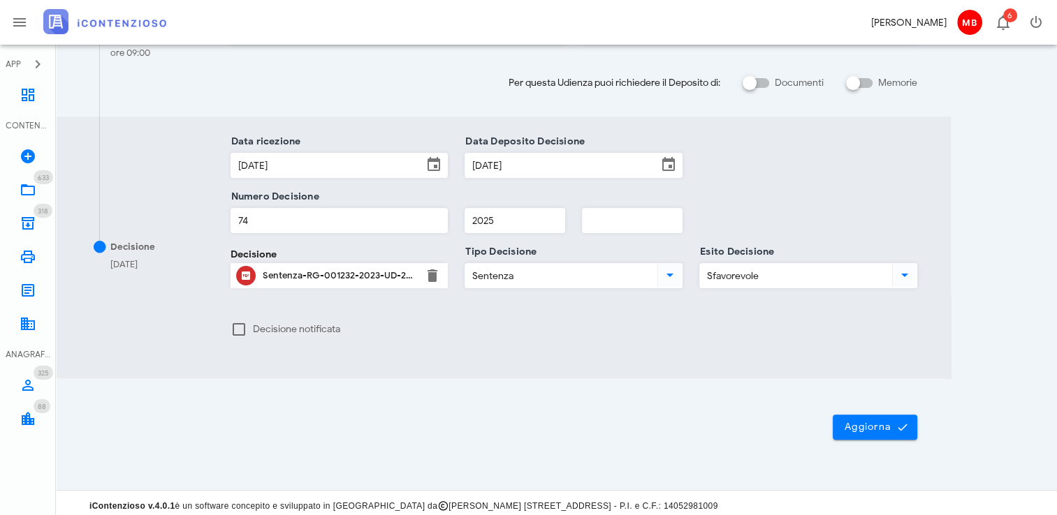
scroll to position [349, 0]
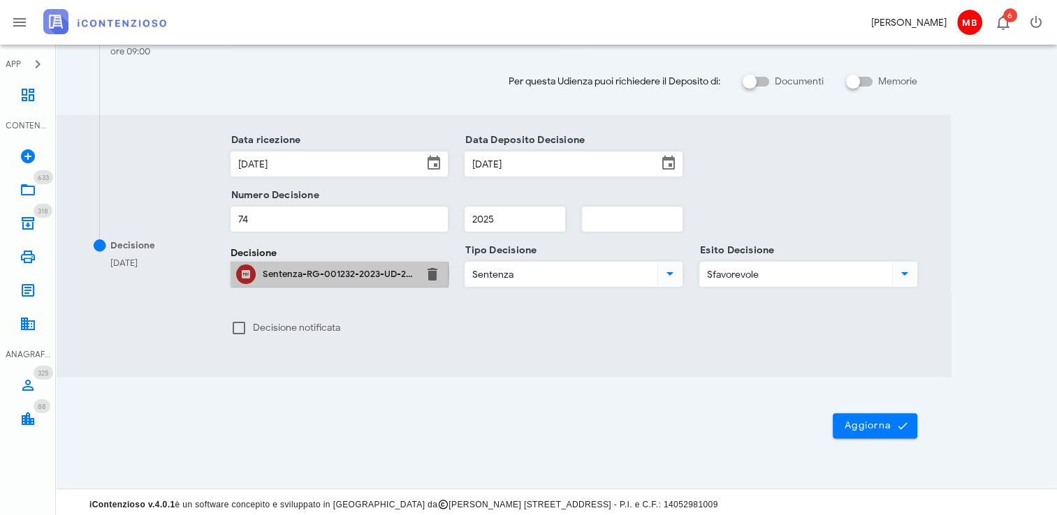
click at [309, 274] on div "Sentenza-RG-001232-2023-UD-21012025.pdf" at bounding box center [340, 274] width 154 height 11
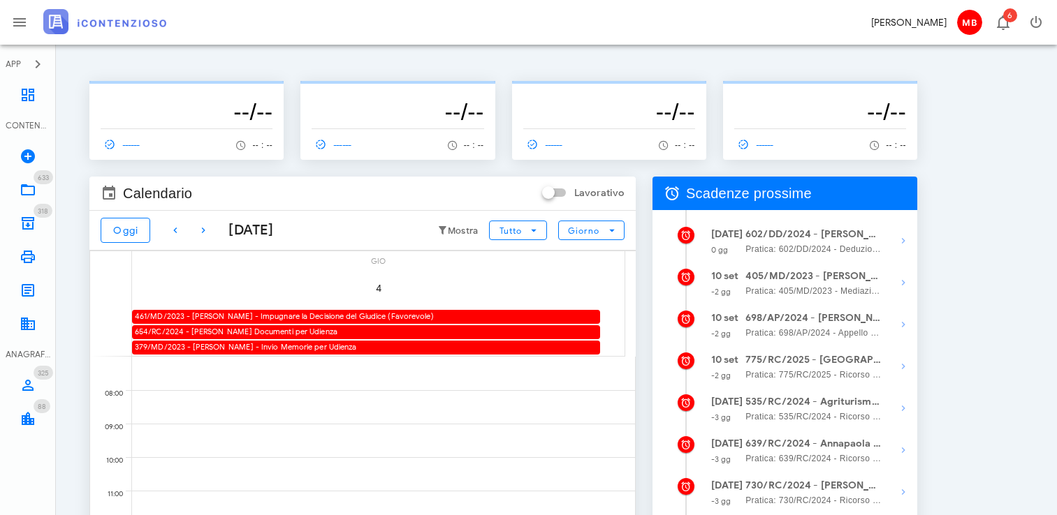
scroll to position [209, 0]
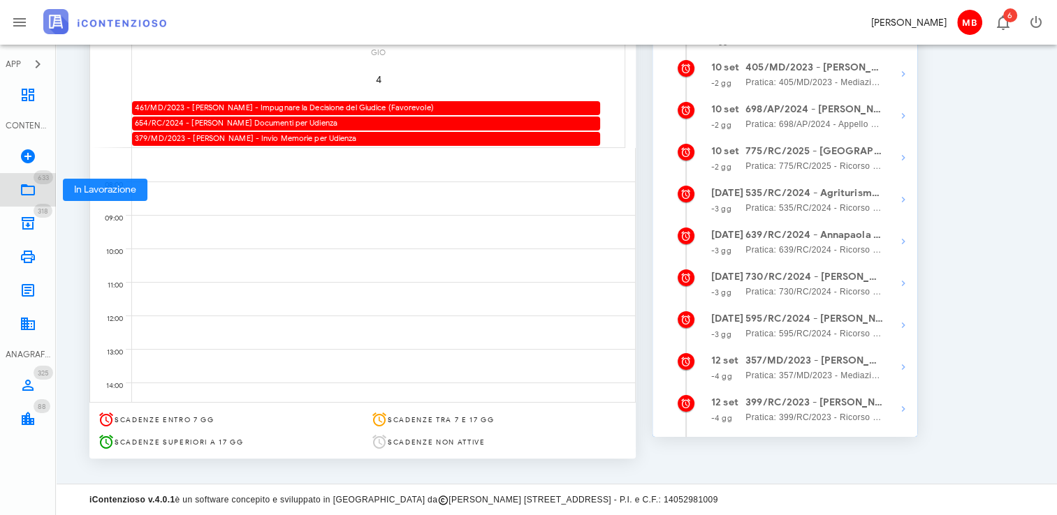
click at [36, 183] on span "633" at bounding box center [44, 177] width 20 height 14
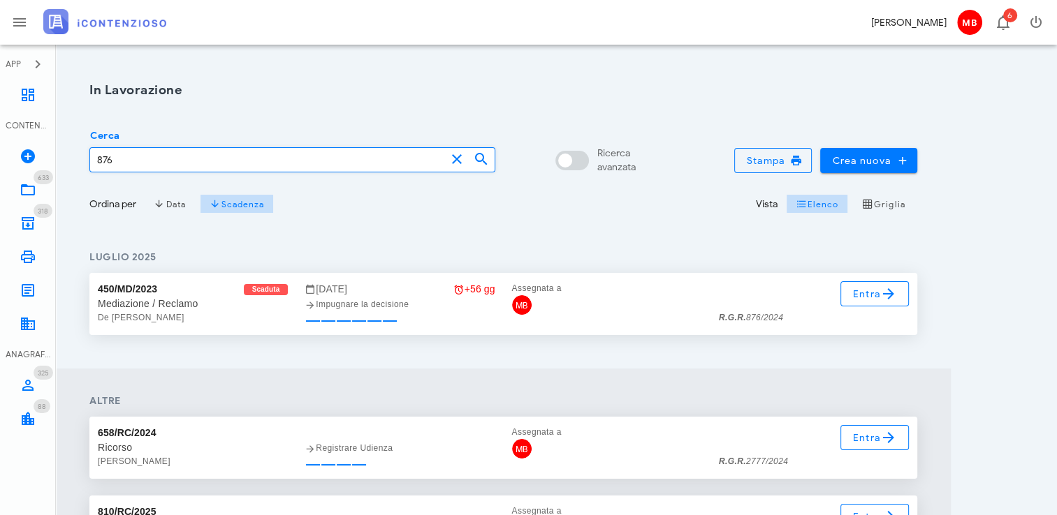
type input "876"
